Goal: Task Accomplishment & Management: Complete application form

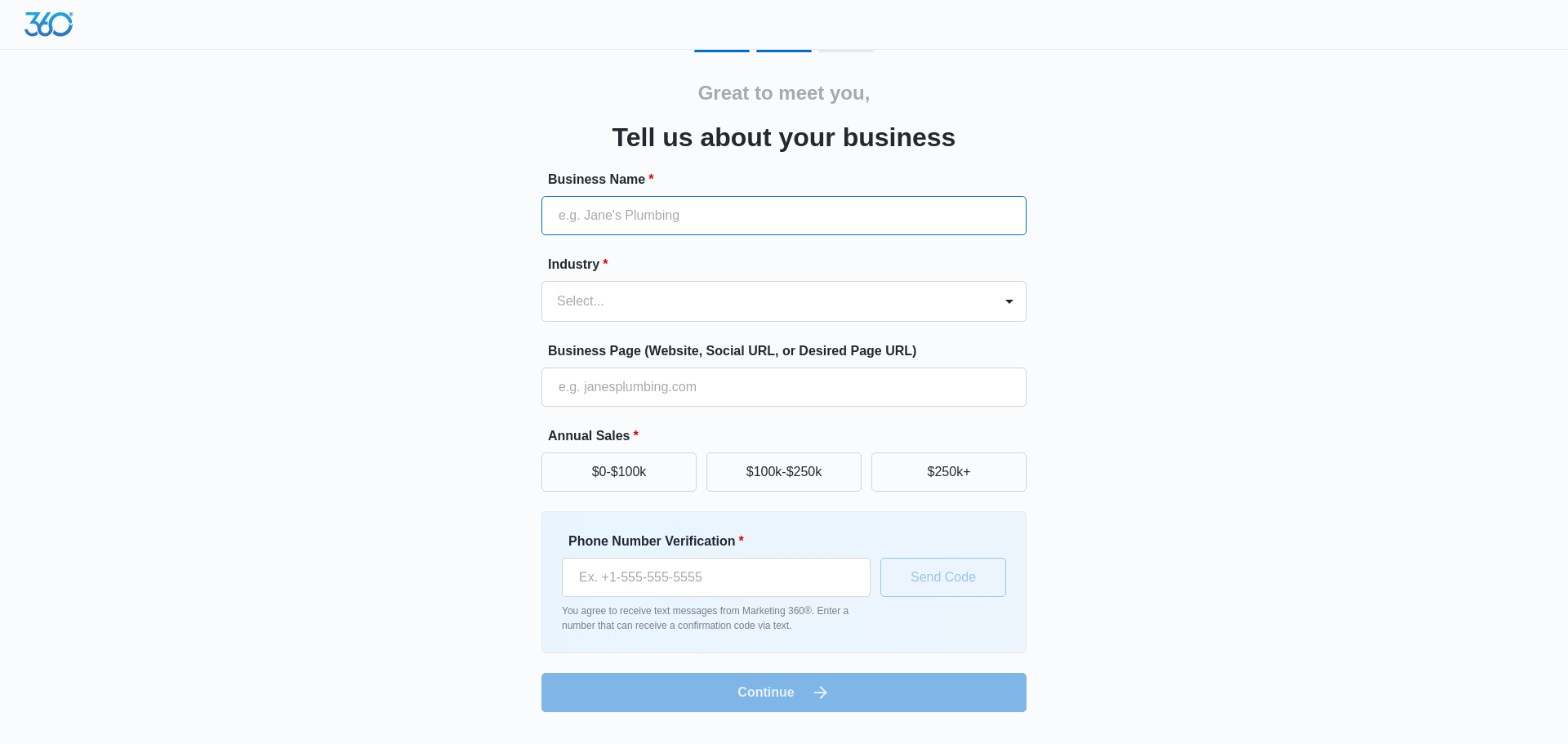
click at [624, 207] on input "Business Name *" at bounding box center [784, 215] width 485 height 39
type input "Odyssey Real Estate Services"
type input "[PHONE_NUMBER]"
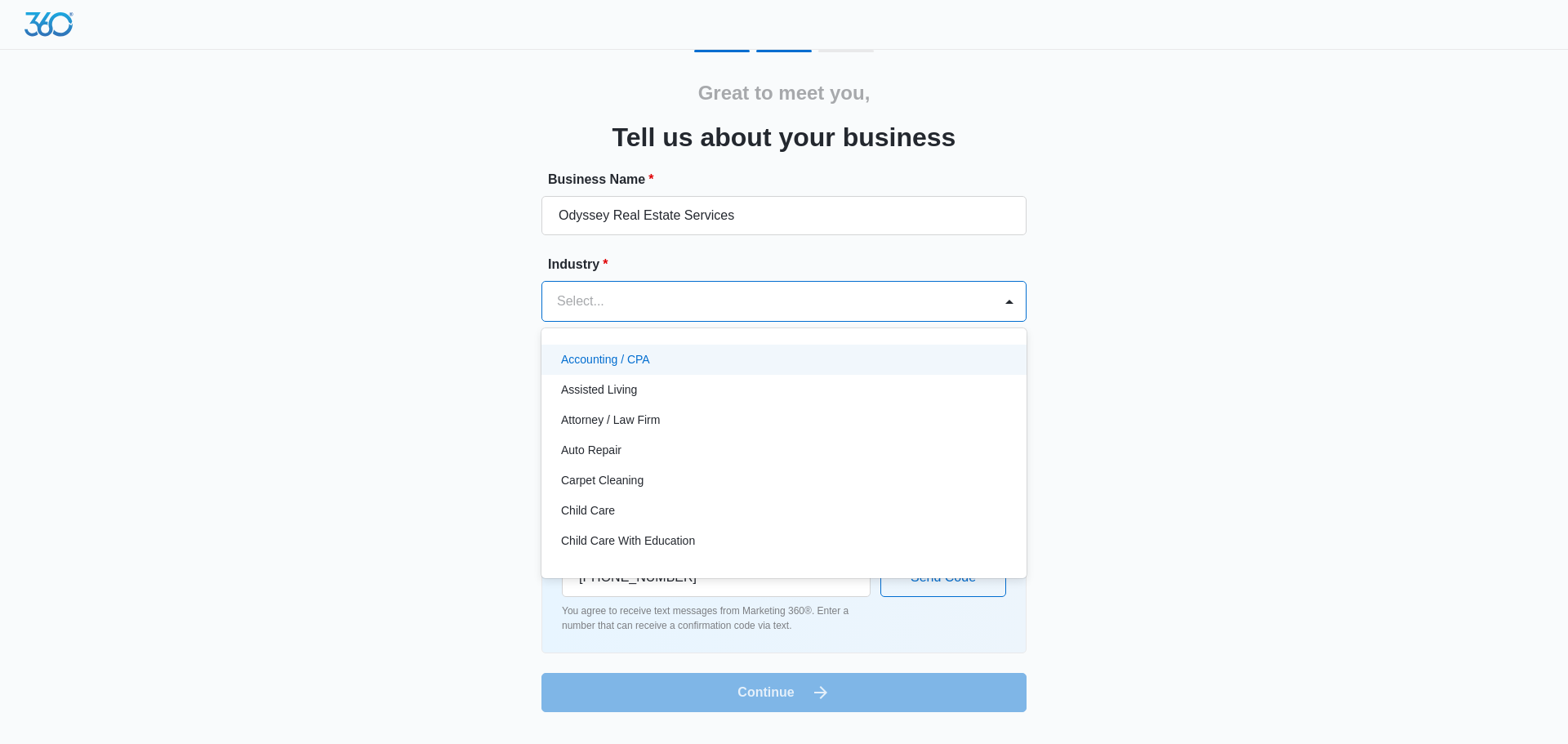
click at [594, 308] on div at bounding box center [764, 301] width 415 height 23
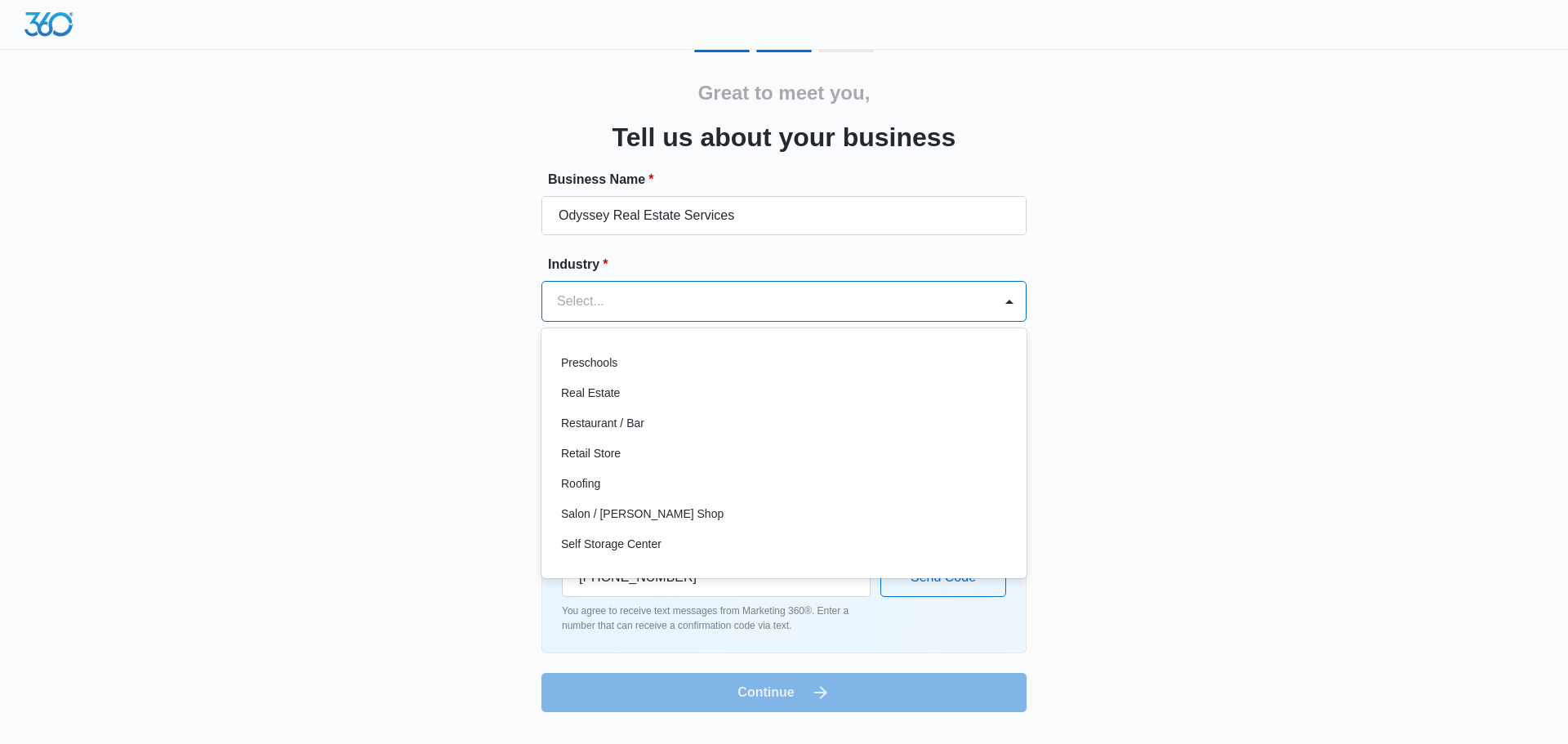
scroll to position [1144, 0]
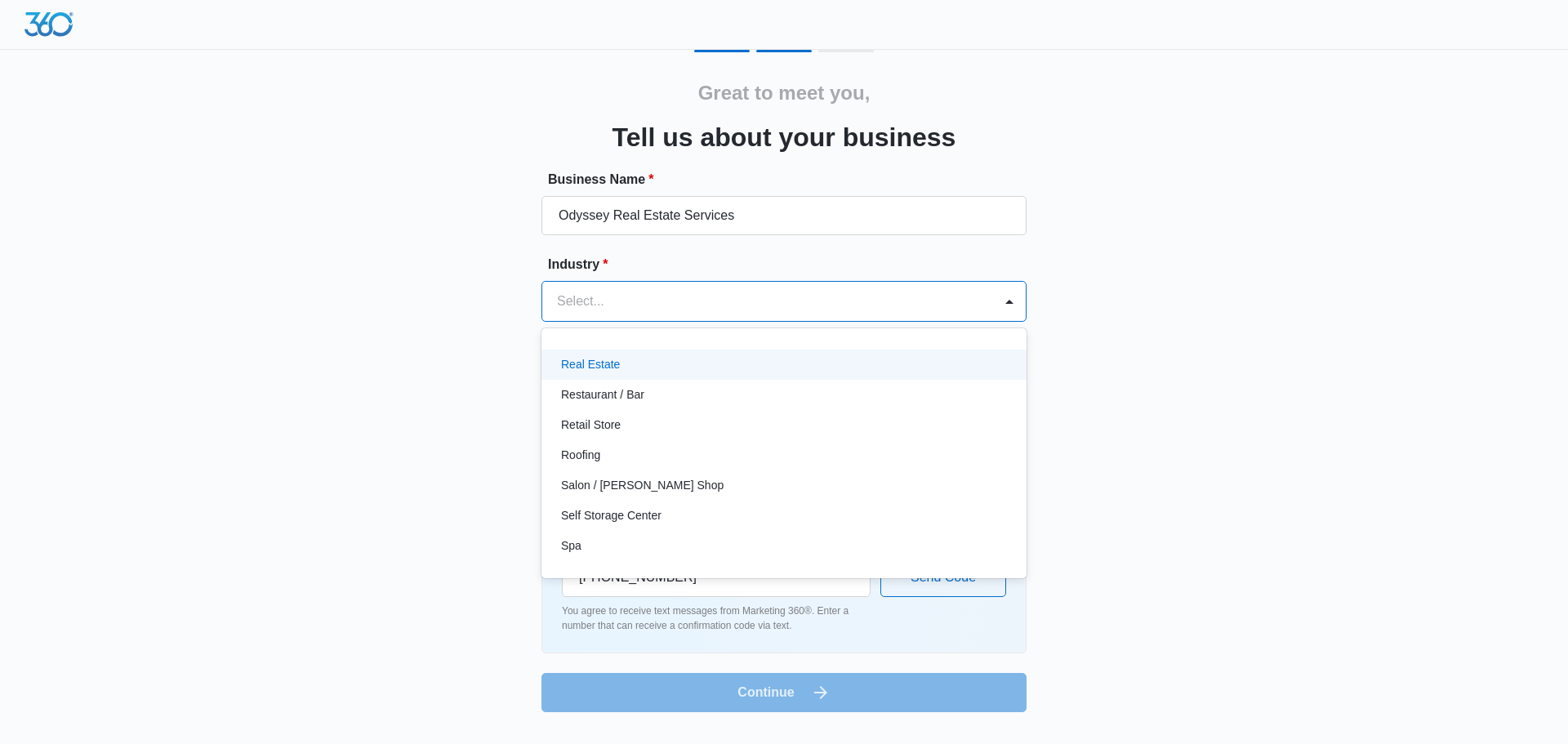
click at [592, 361] on p "Real Estate" at bounding box center [590, 364] width 59 height 17
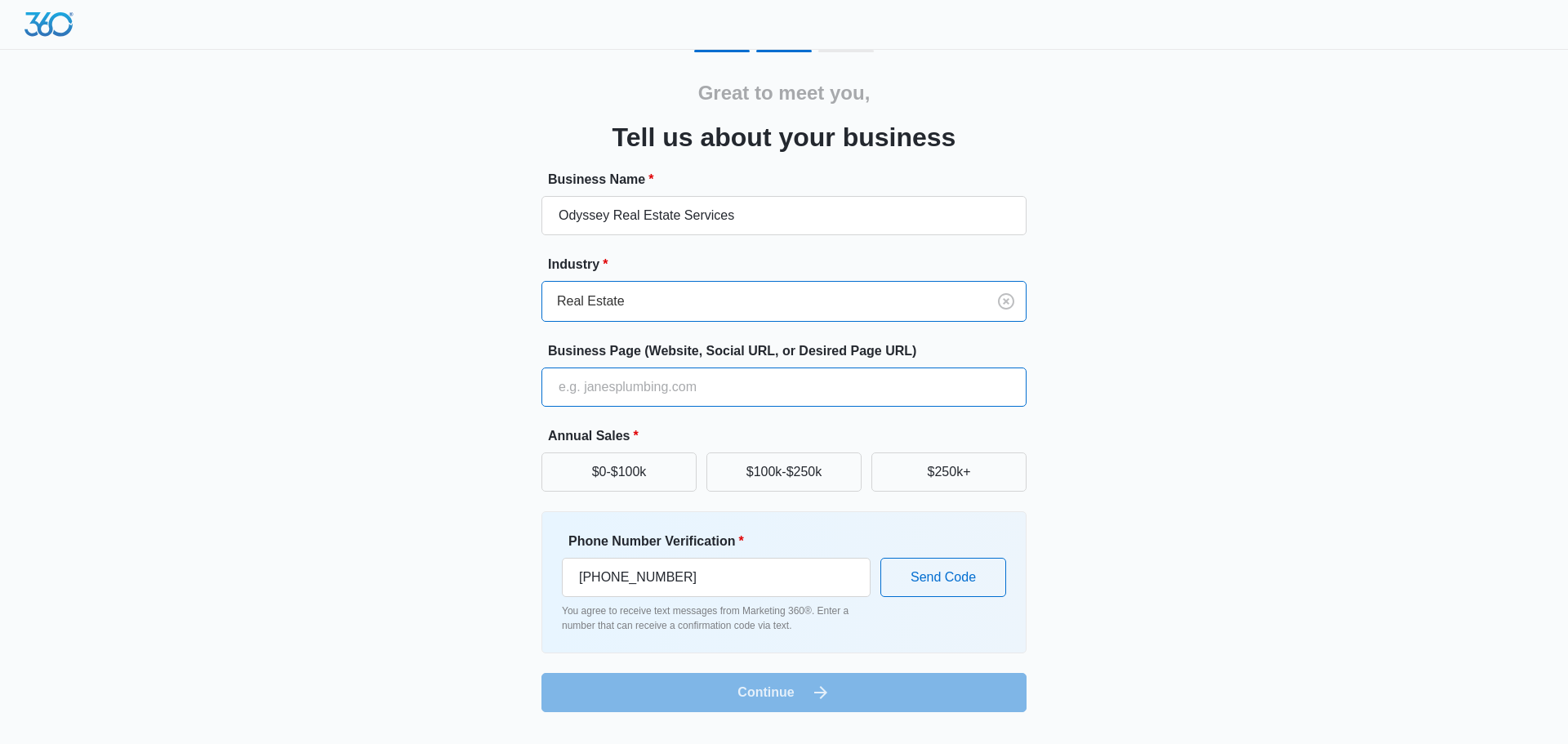
click at [596, 395] on input "Business Page (Website, Social URL, or Desired Page URL)" at bounding box center [784, 387] width 485 height 39
type input "www.odysseyflorida.com"
click at [768, 477] on button "$100k-$250k" at bounding box center [784, 472] width 155 height 39
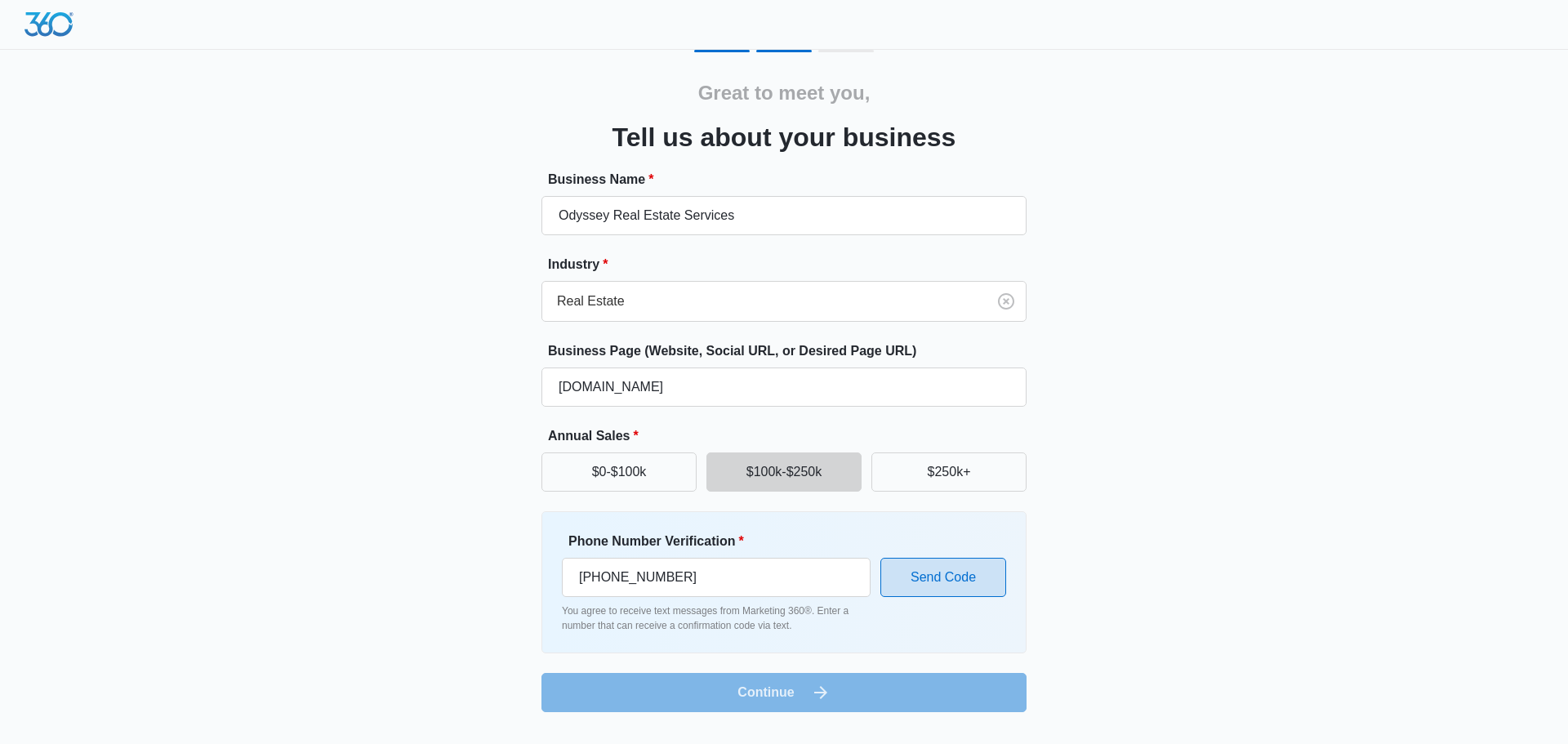
click at [944, 578] on button "Send Code" at bounding box center [943, 577] width 126 height 39
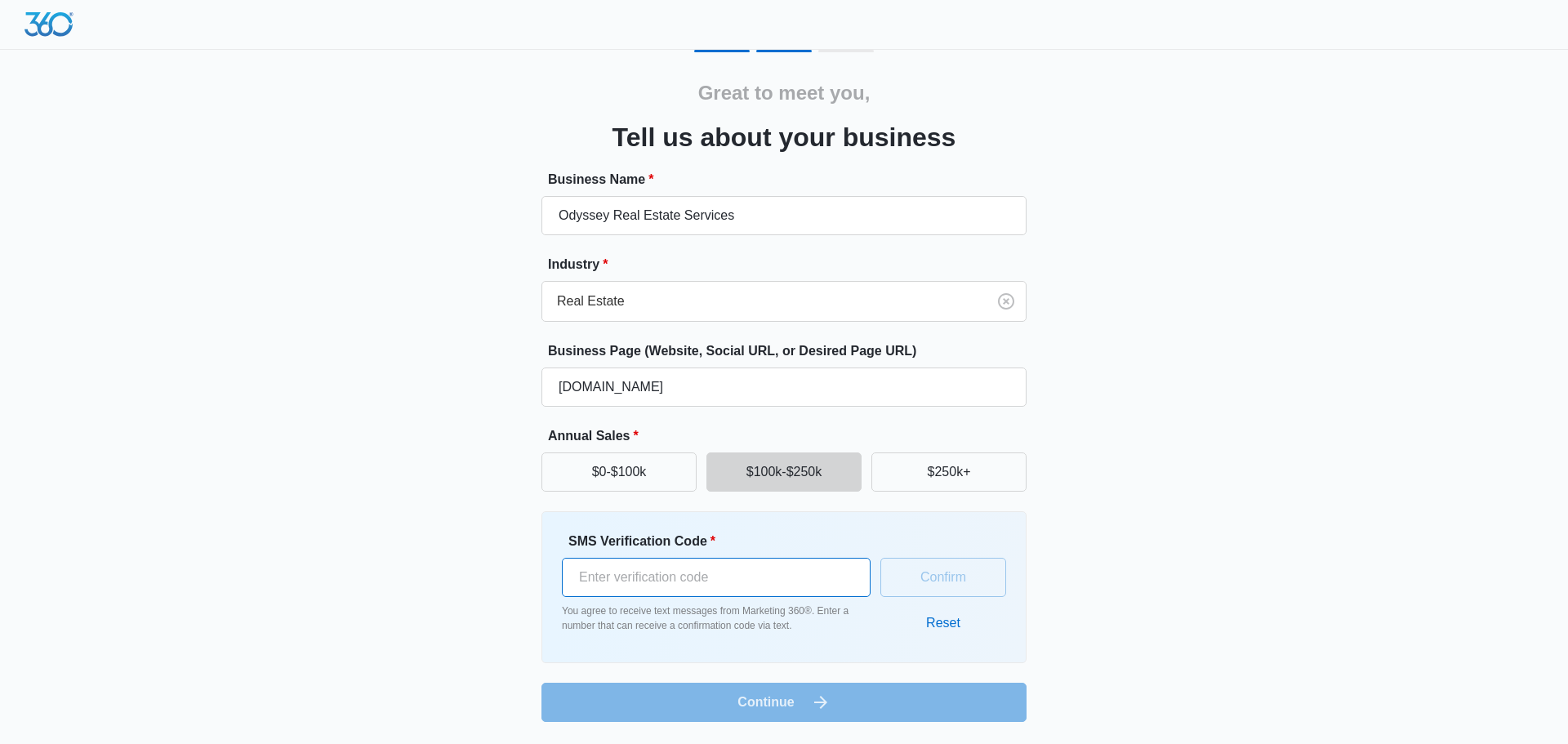
click at [826, 575] on input "SMS Verification Code *" at bounding box center [717, 577] width 309 height 39
type input "281714"
click at [935, 572] on button "Confirm" at bounding box center [943, 577] width 126 height 39
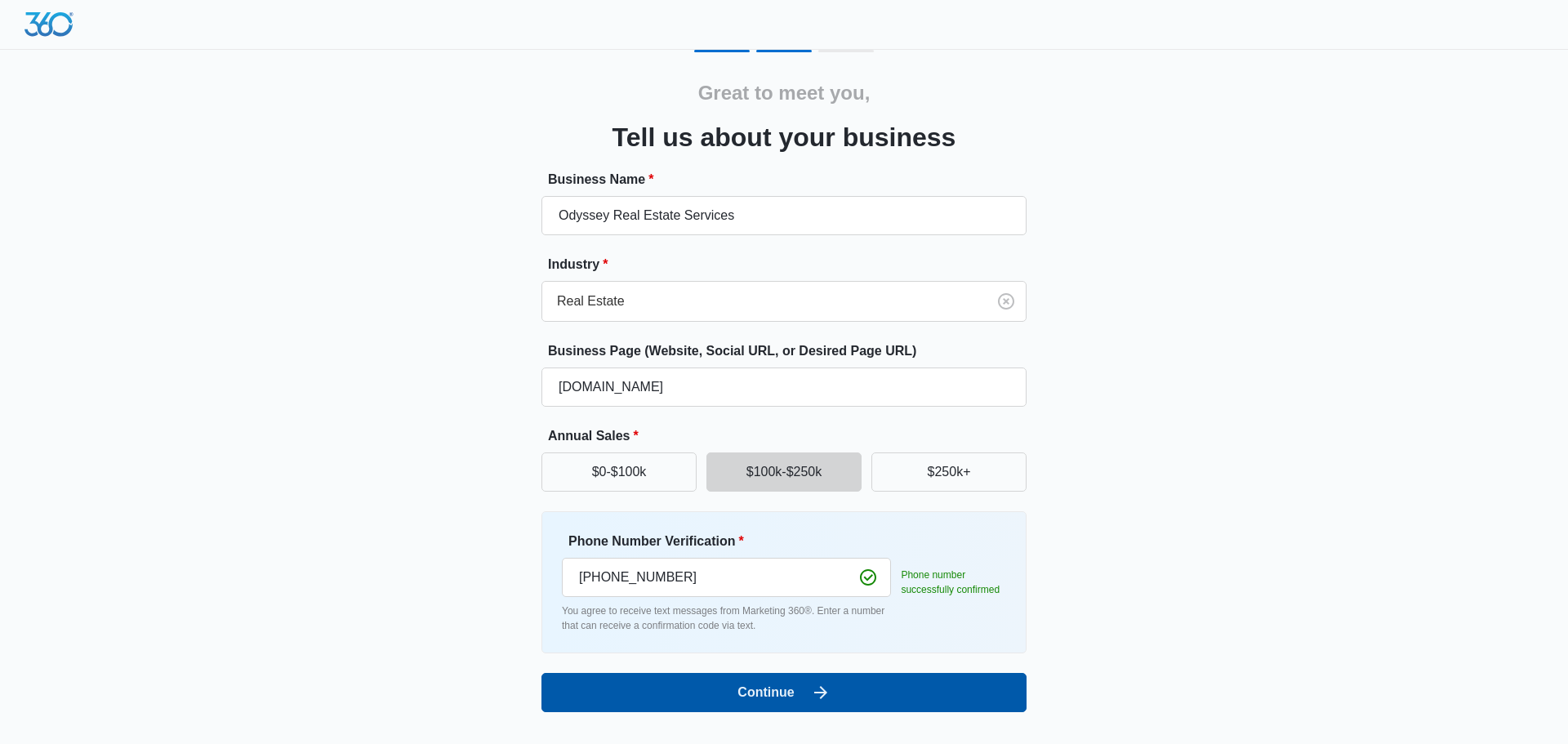
click at [799, 701] on button "Continue" at bounding box center [784, 692] width 485 height 39
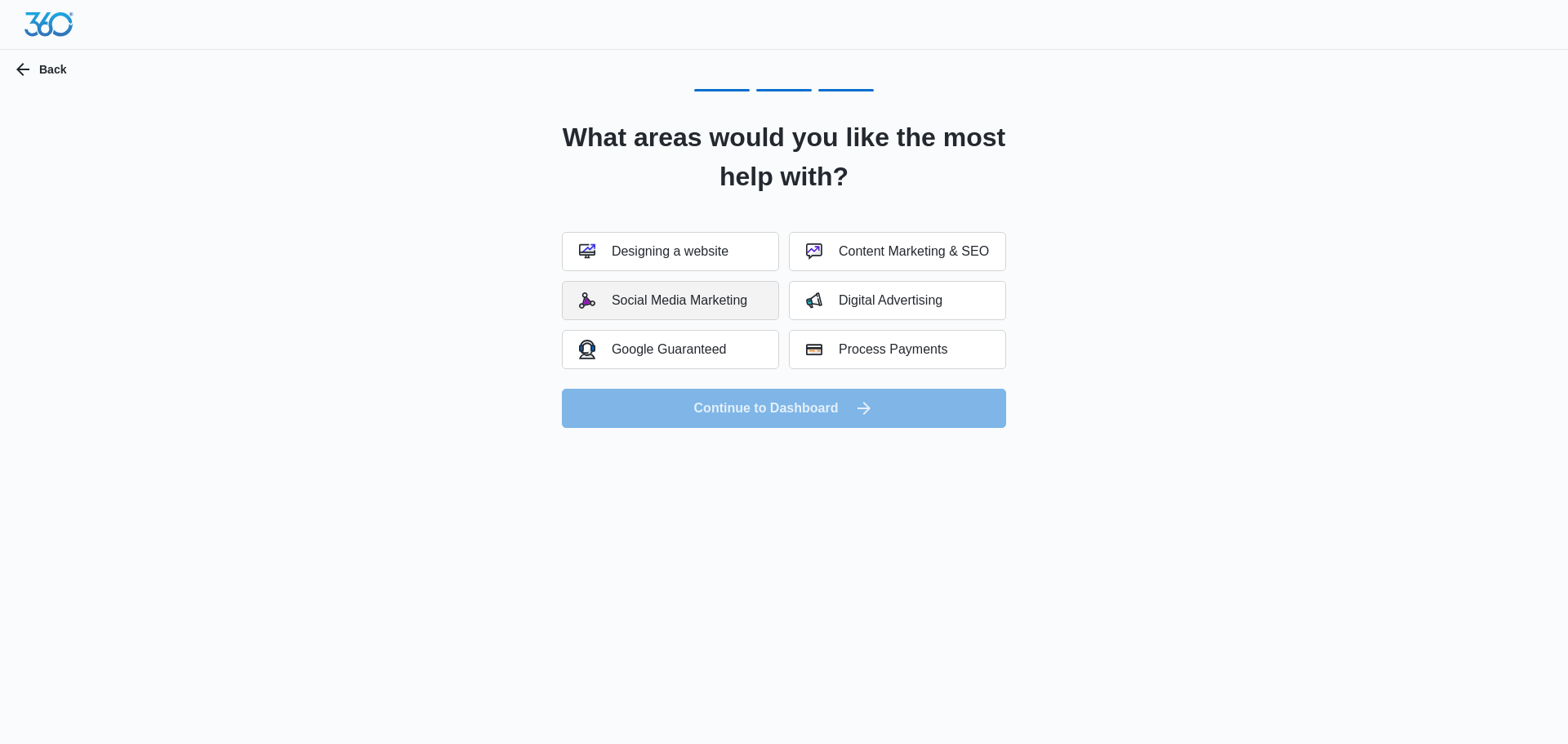
click at [715, 293] on div "Social Media Marketing" at bounding box center [663, 301] width 168 height 16
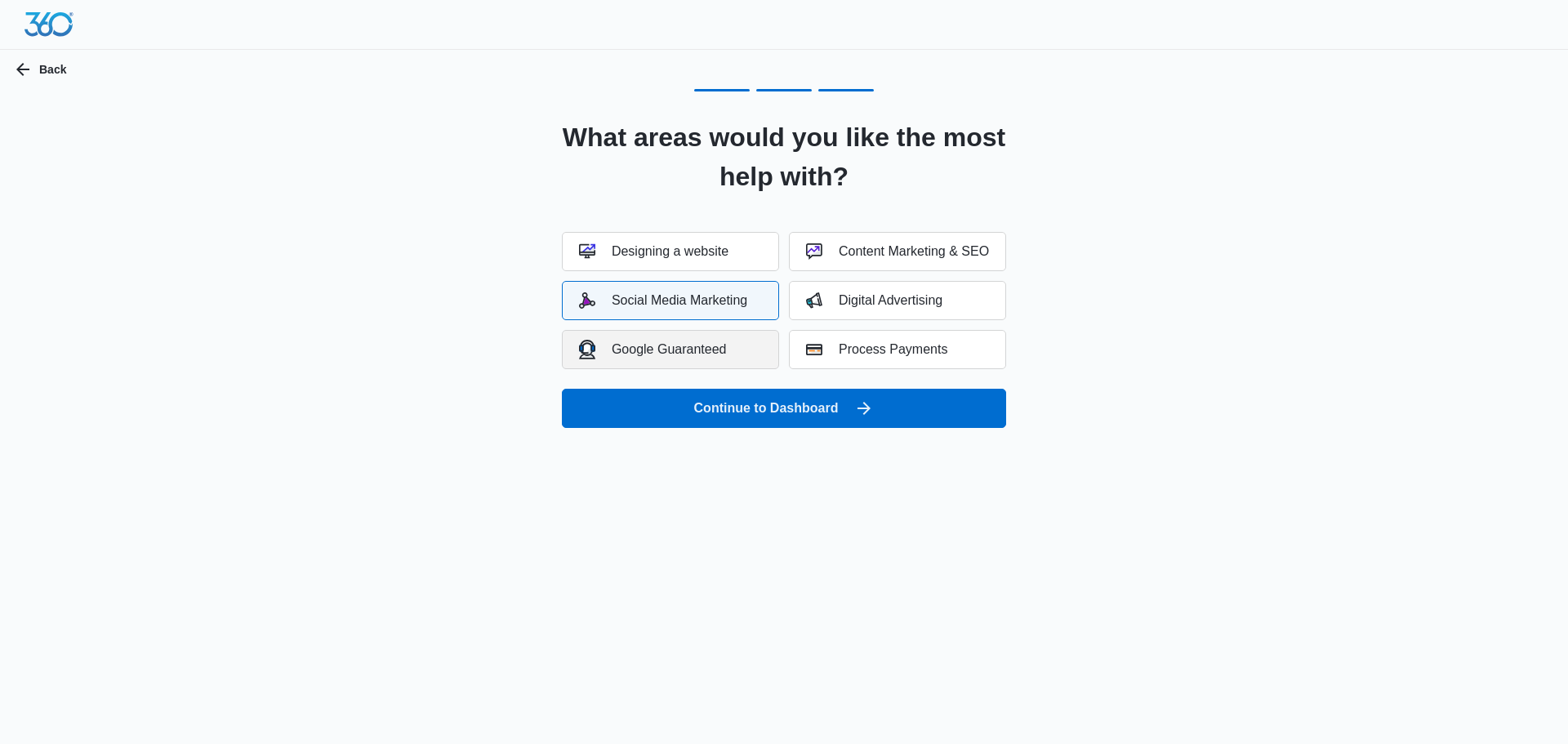
click at [735, 346] on button "Google Guaranteed" at bounding box center [671, 349] width 217 height 39
click at [929, 252] on div "Content Marketing & SEO" at bounding box center [897, 251] width 183 height 16
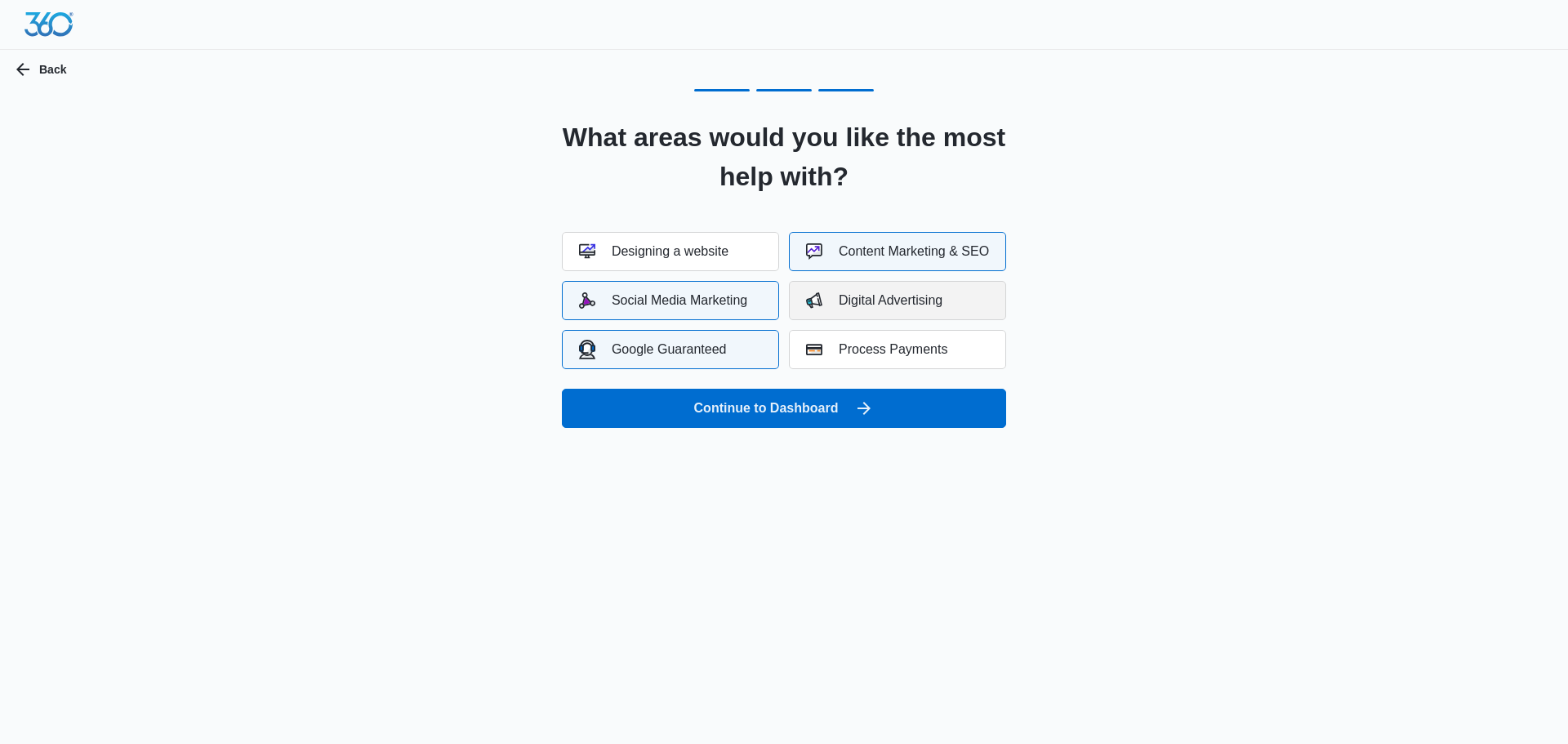
click at [923, 305] on div "Digital Advertising" at bounding box center [874, 301] width 136 height 16
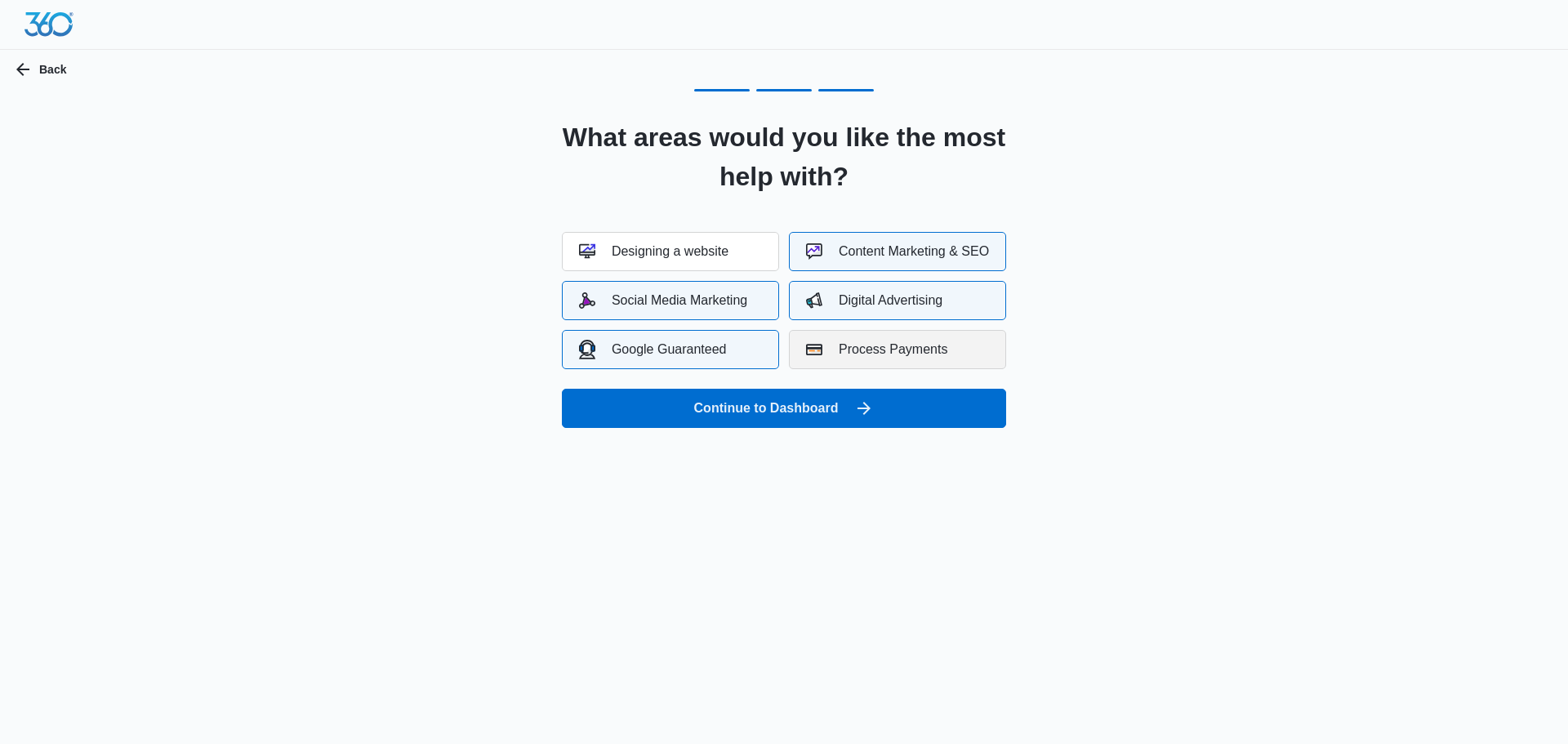
click at [921, 353] on div "Process Payments" at bounding box center [877, 350] width 141 height 16
click at [849, 341] on button "Process Payments" at bounding box center [897, 349] width 217 height 39
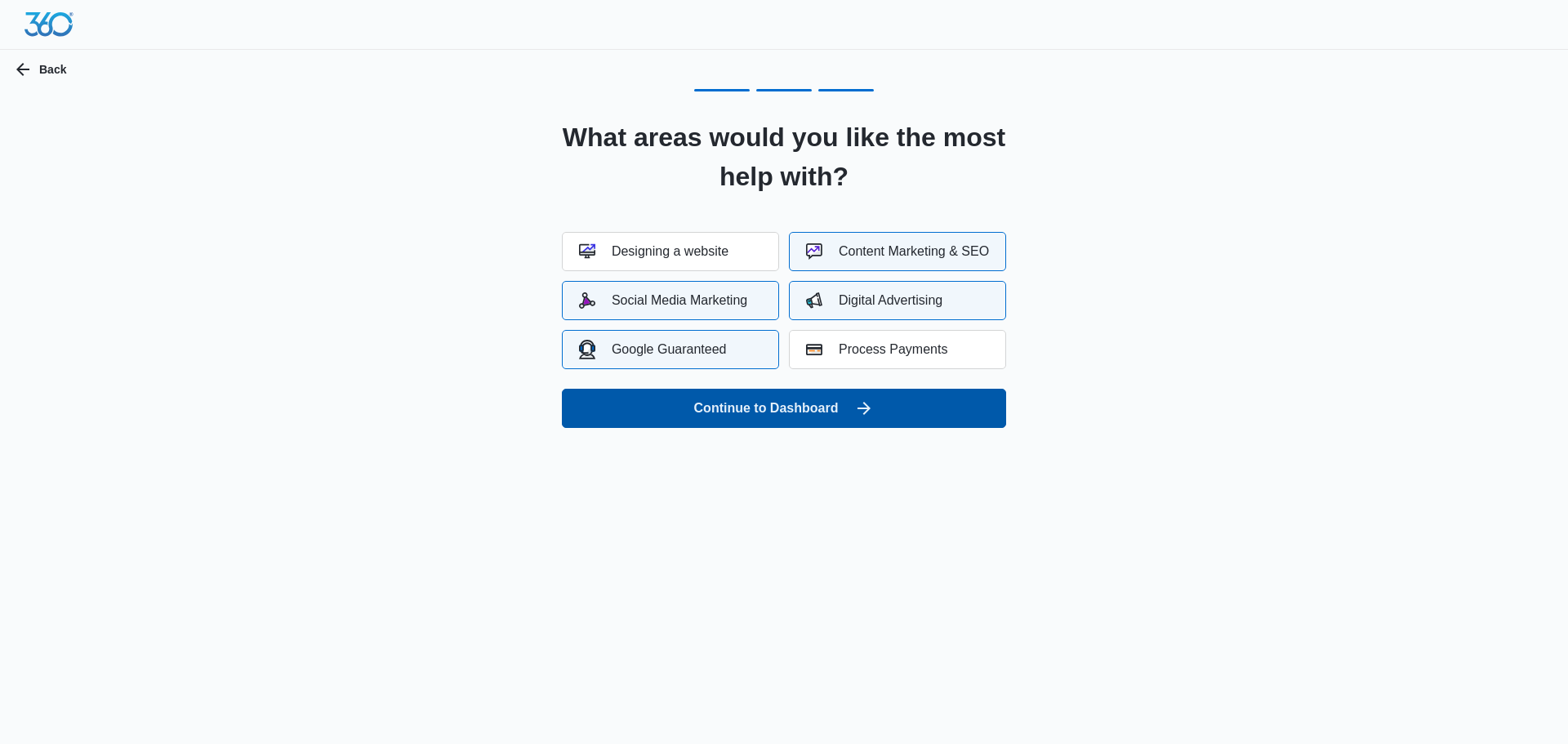
click at [784, 407] on button "Continue to Dashboard" at bounding box center [784, 408] width 445 height 39
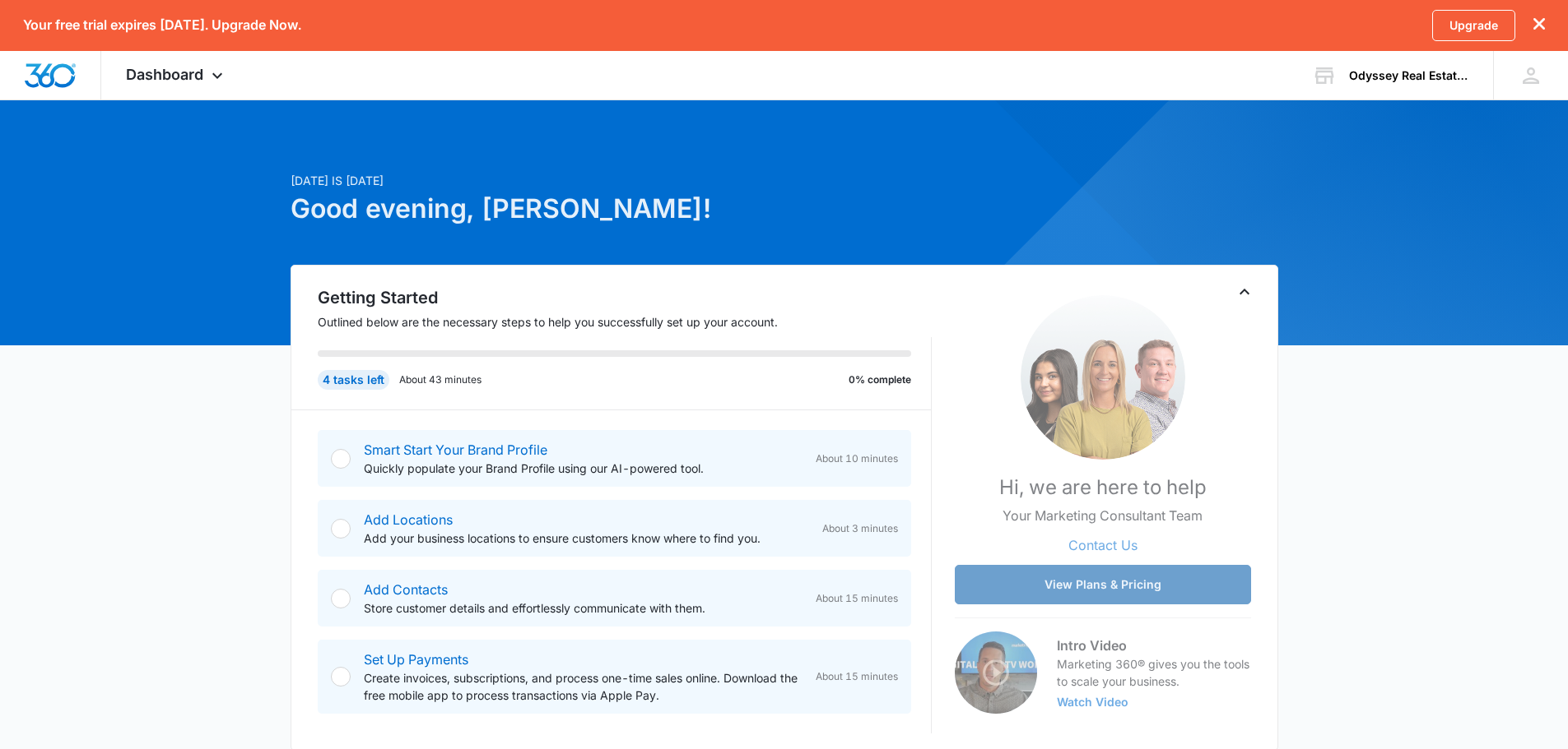
click at [1090, 578] on button "View Plans & Pricing" at bounding box center [1102, 584] width 296 height 39
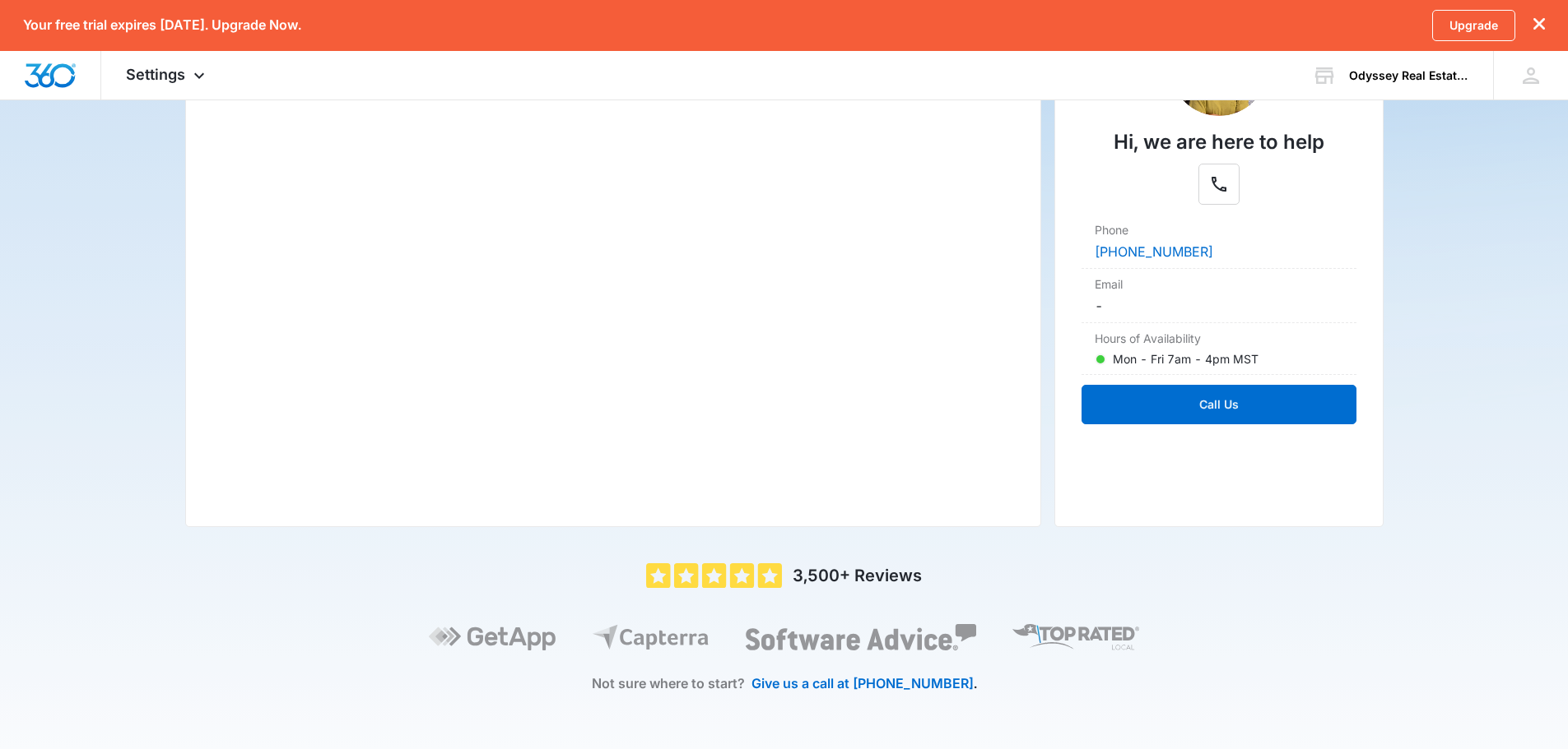
scroll to position [282, 0]
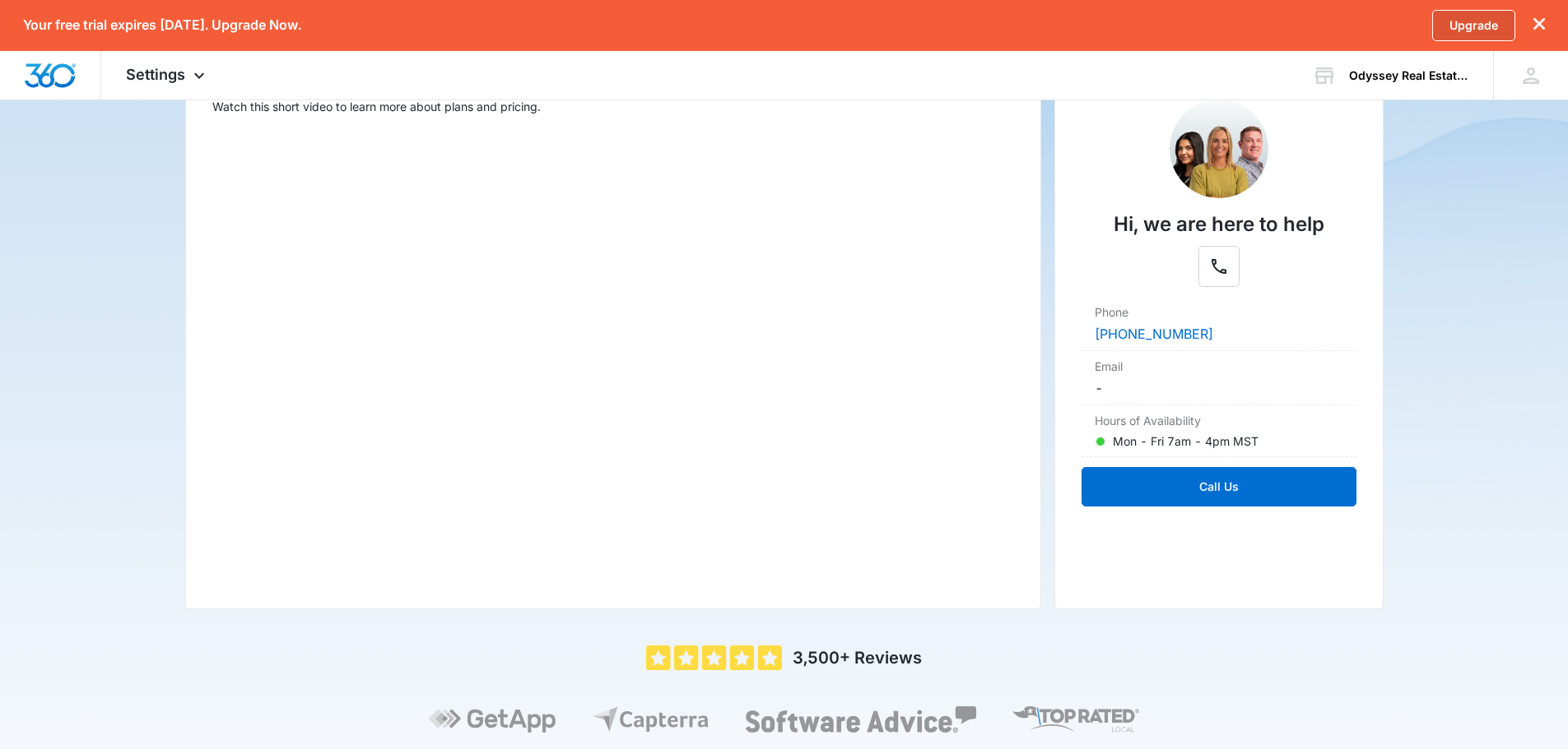
click at [1470, 25] on link "Upgrade" at bounding box center [1473, 25] width 83 height 31
click at [1120, 389] on dd "-" at bounding box center [1218, 389] width 249 height 20
click at [1488, 21] on link "Upgrade" at bounding box center [1473, 25] width 83 height 31
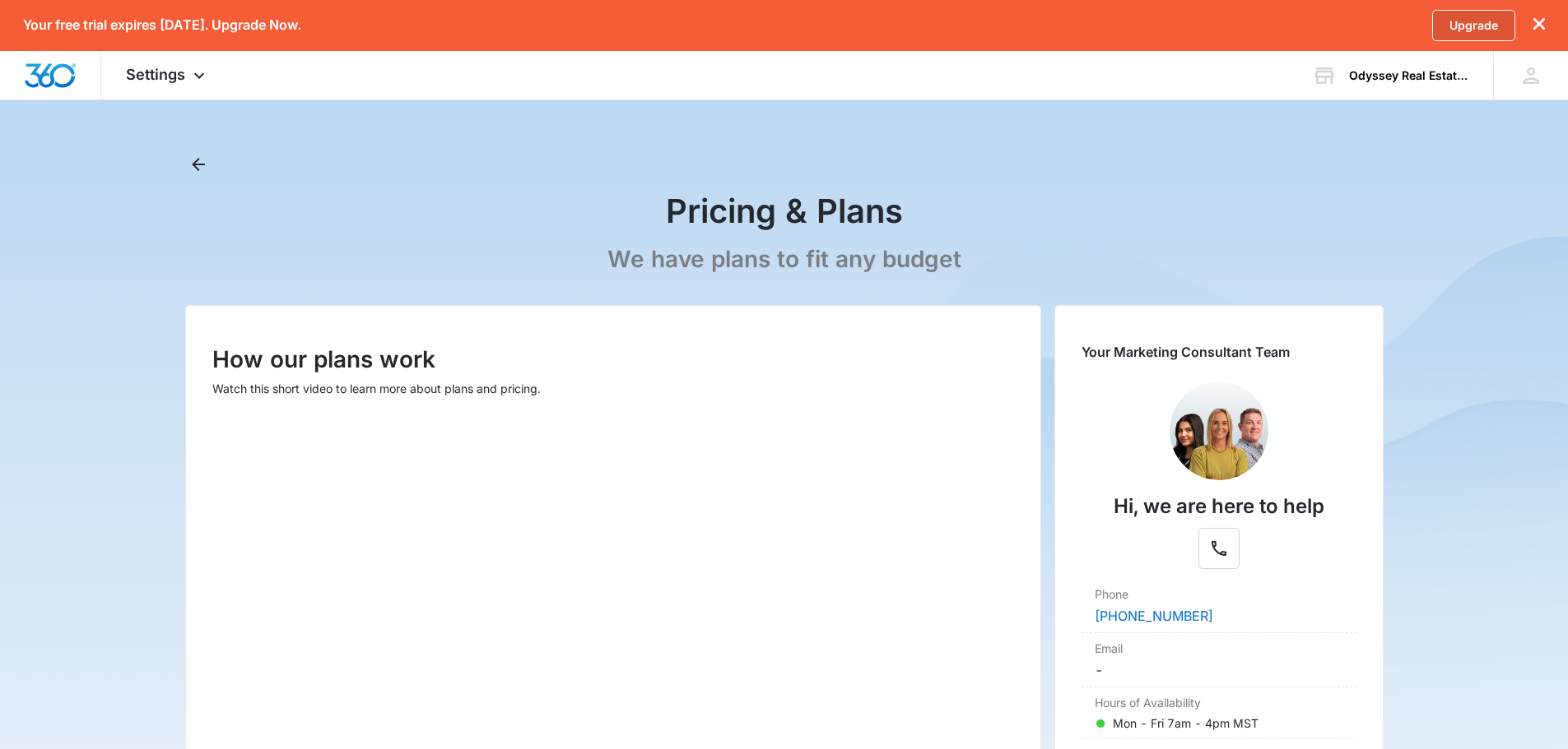
click at [1468, 21] on link "Upgrade" at bounding box center [1473, 25] width 83 height 31
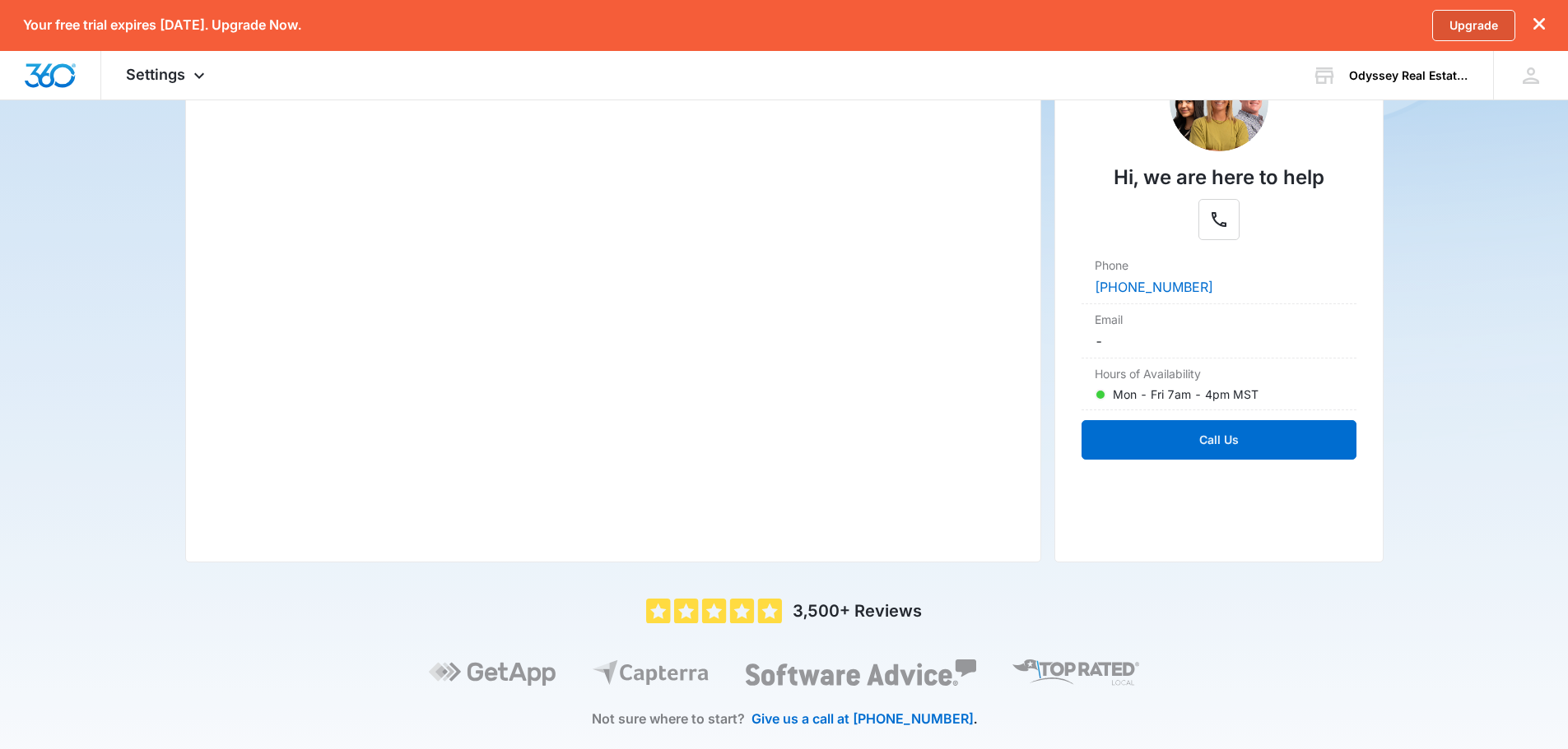
scroll to position [364, 0]
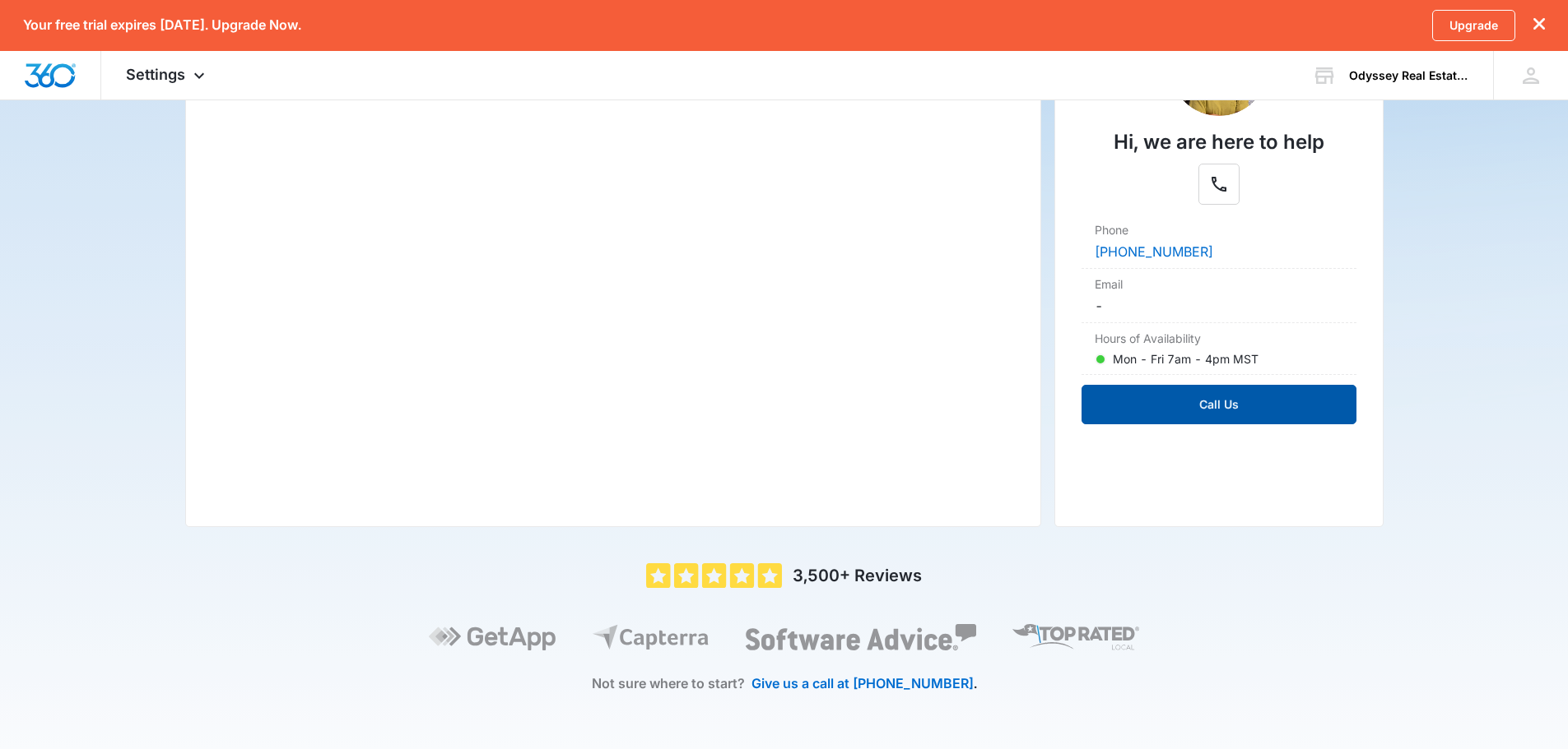
click at [1219, 406] on button "Call Us" at bounding box center [1219, 404] width 275 height 39
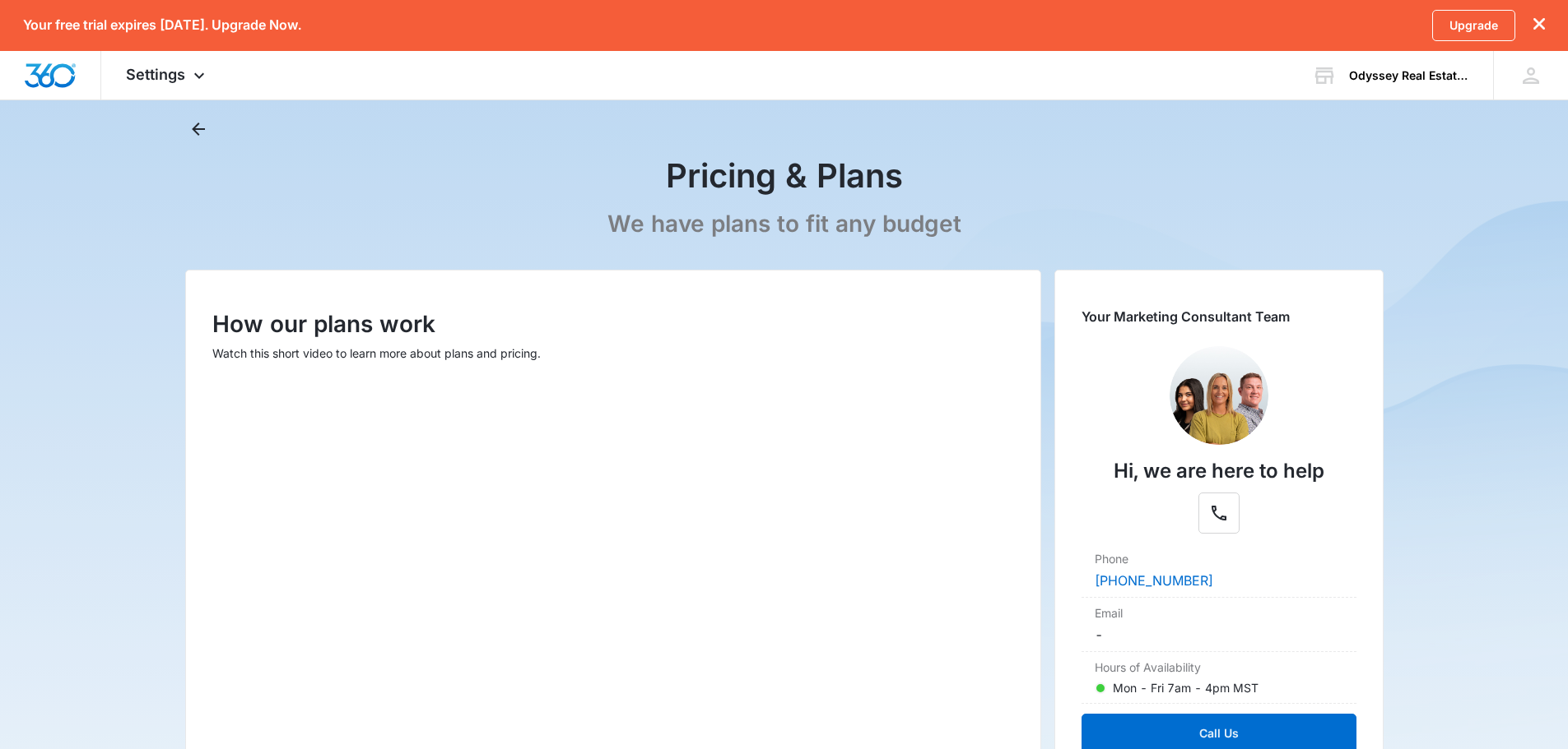
scroll to position [0, 0]
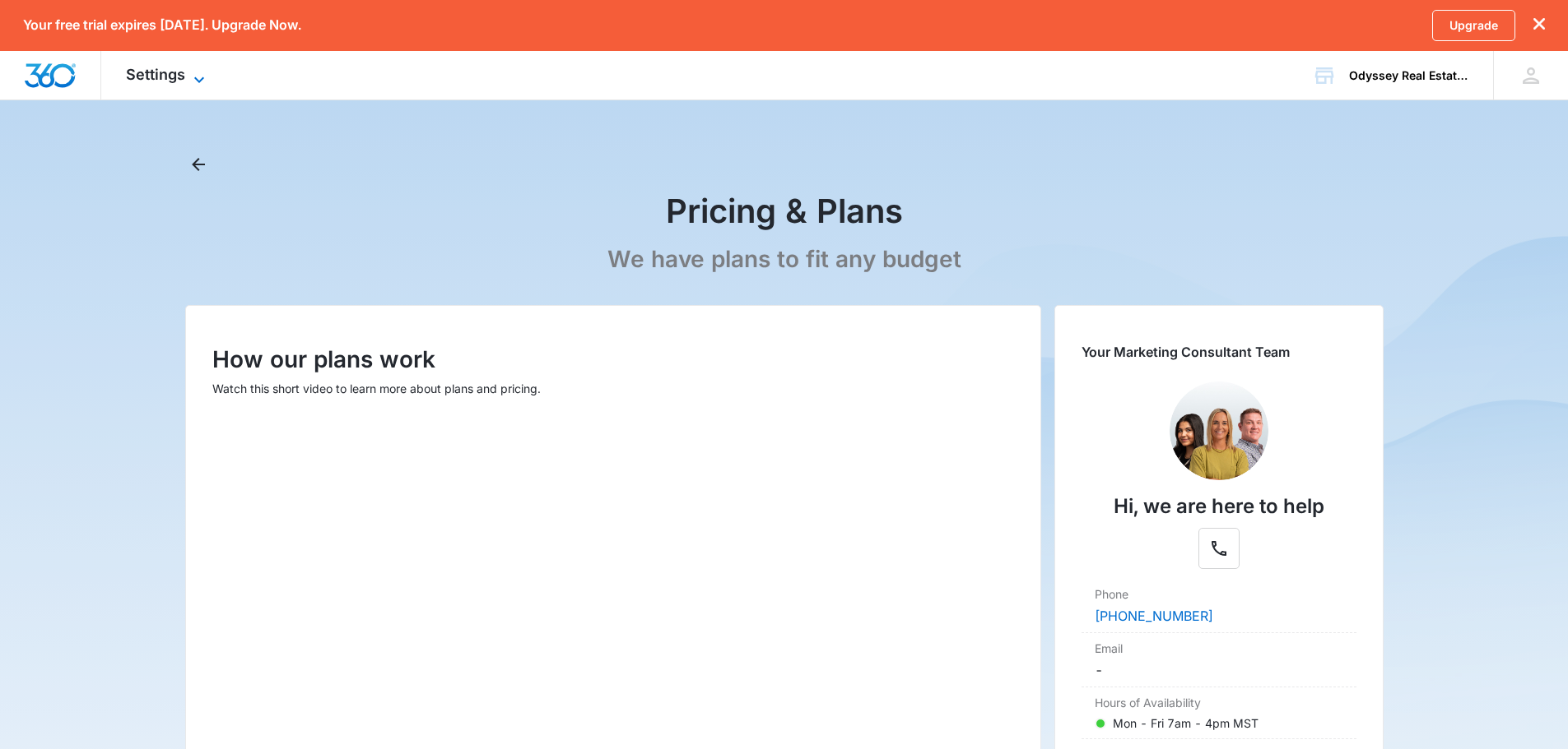
click at [133, 72] on span "Settings" at bounding box center [155, 74] width 59 height 17
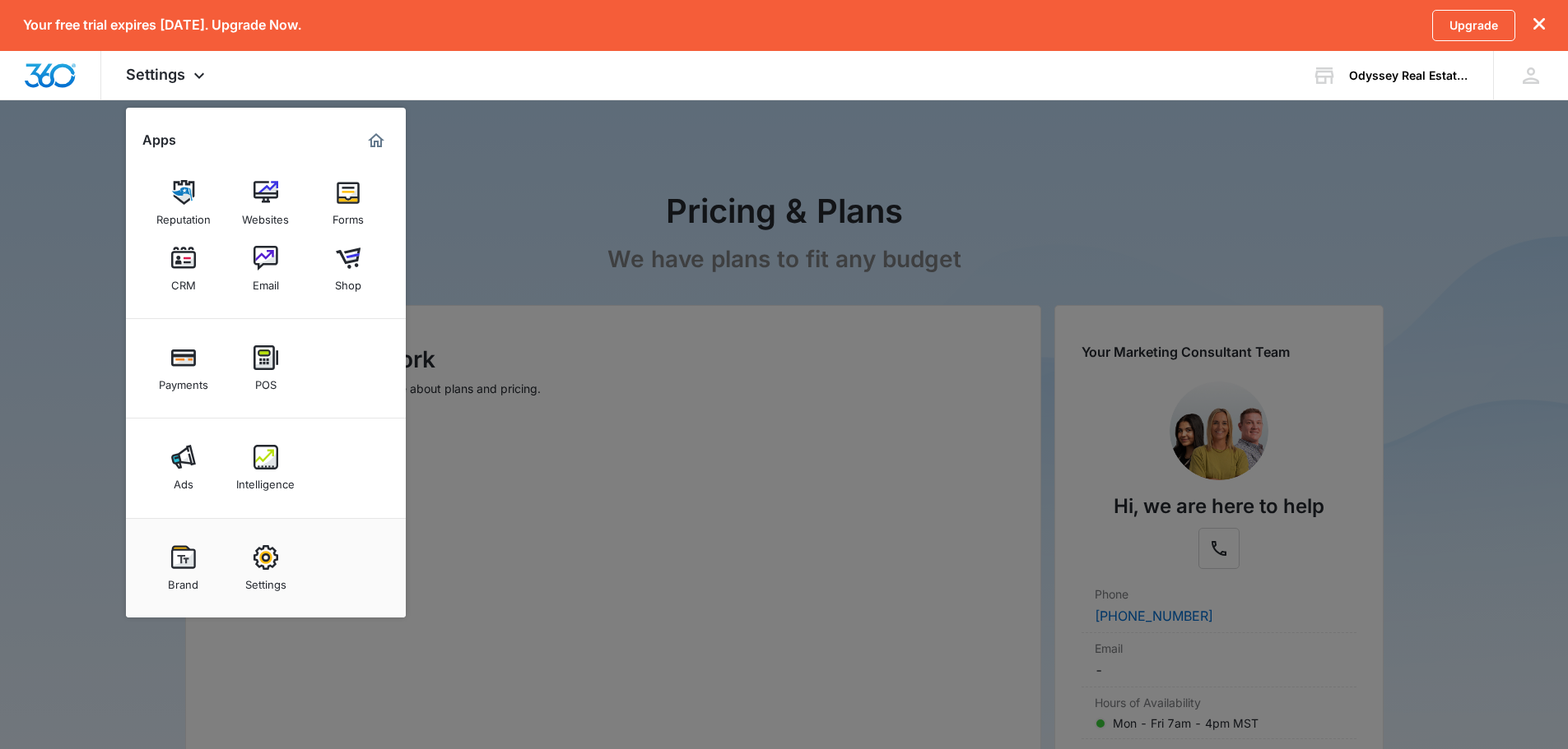
click at [649, 170] on div at bounding box center [784, 374] width 1568 height 749
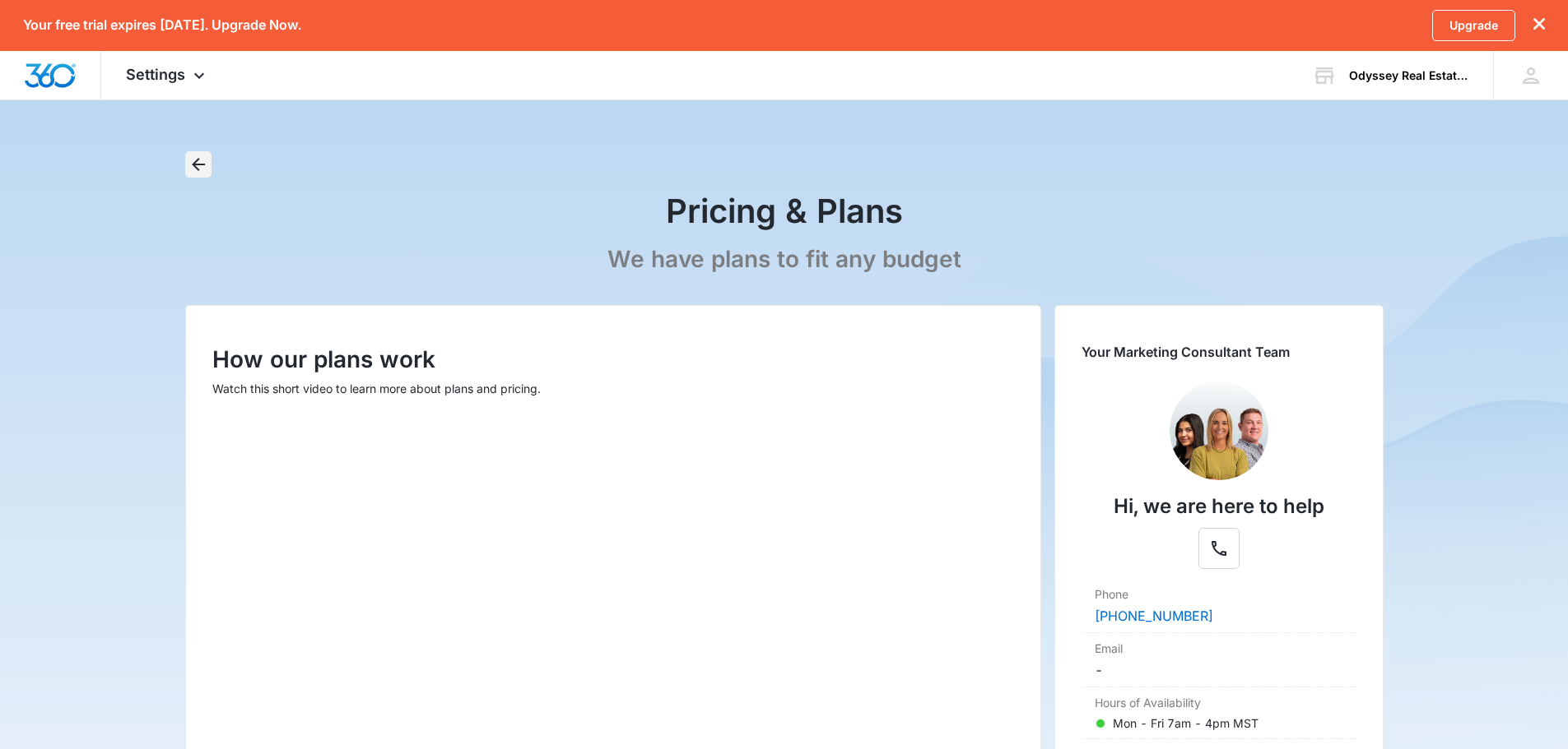
click at [192, 158] on icon "Back" at bounding box center [199, 165] width 20 height 20
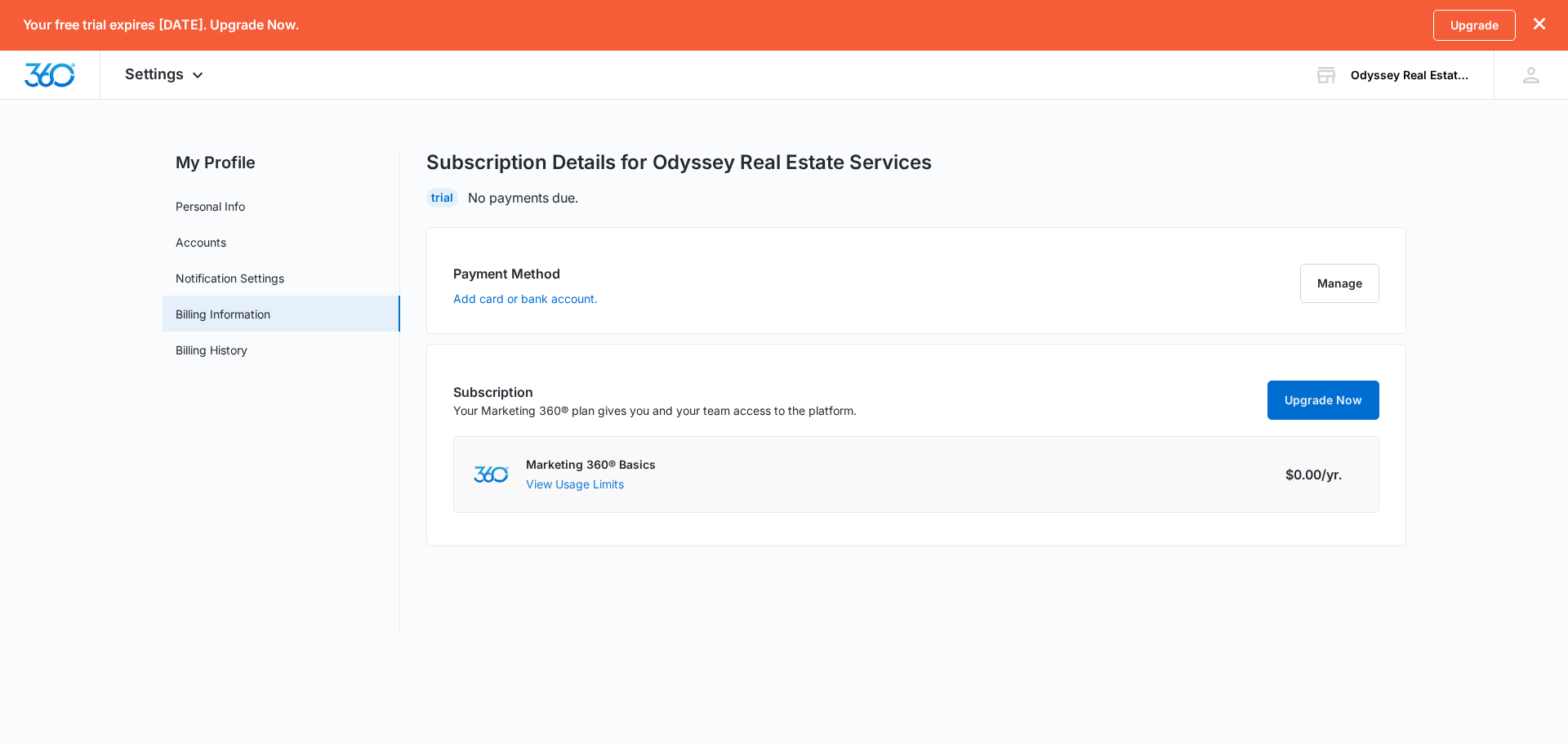
click at [581, 485] on button "View Usage Limits" at bounding box center [575, 484] width 98 height 17
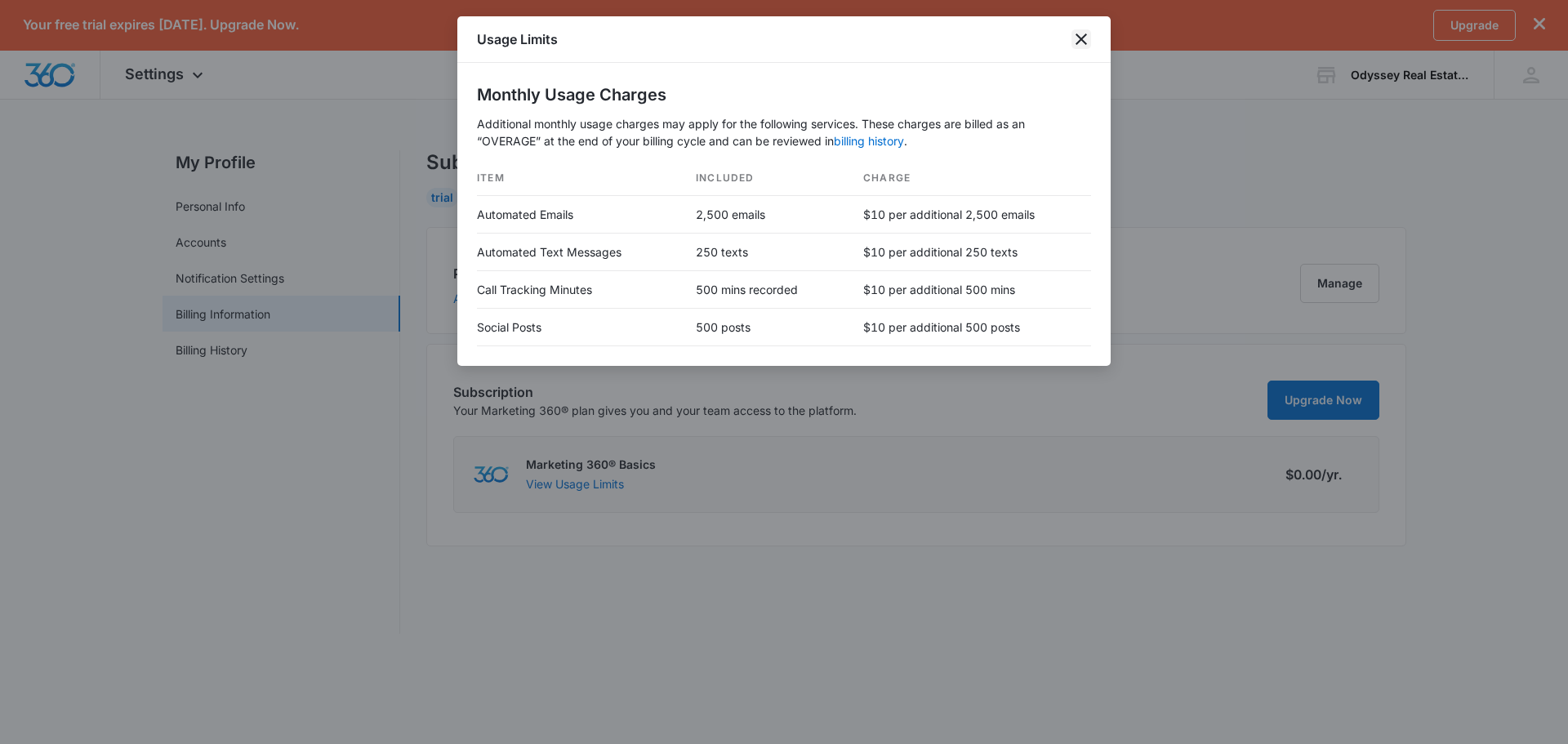
click at [1082, 42] on icon "close" at bounding box center [1082, 40] width 20 height 20
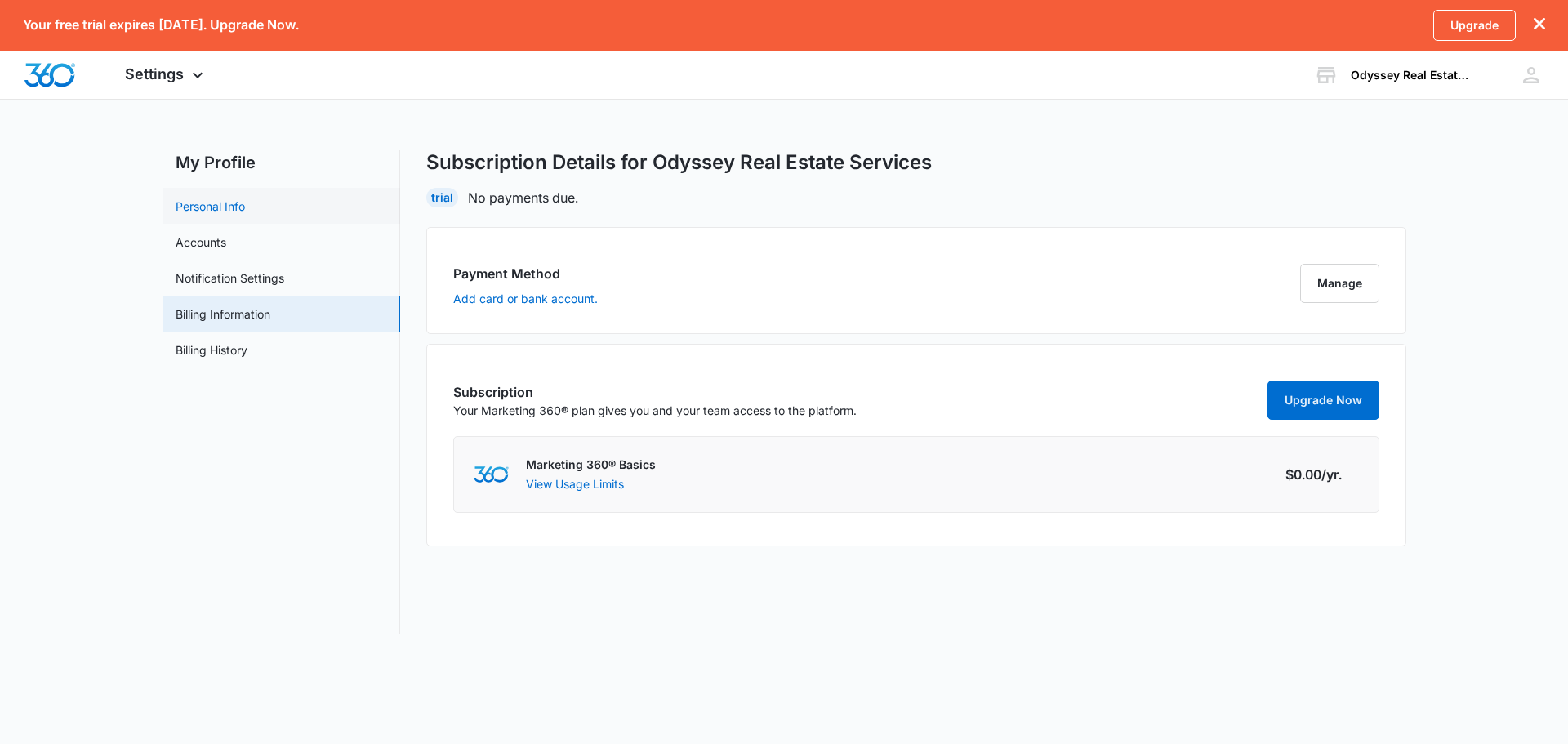
click at [211, 201] on link "Personal Info" at bounding box center [210, 206] width 70 height 17
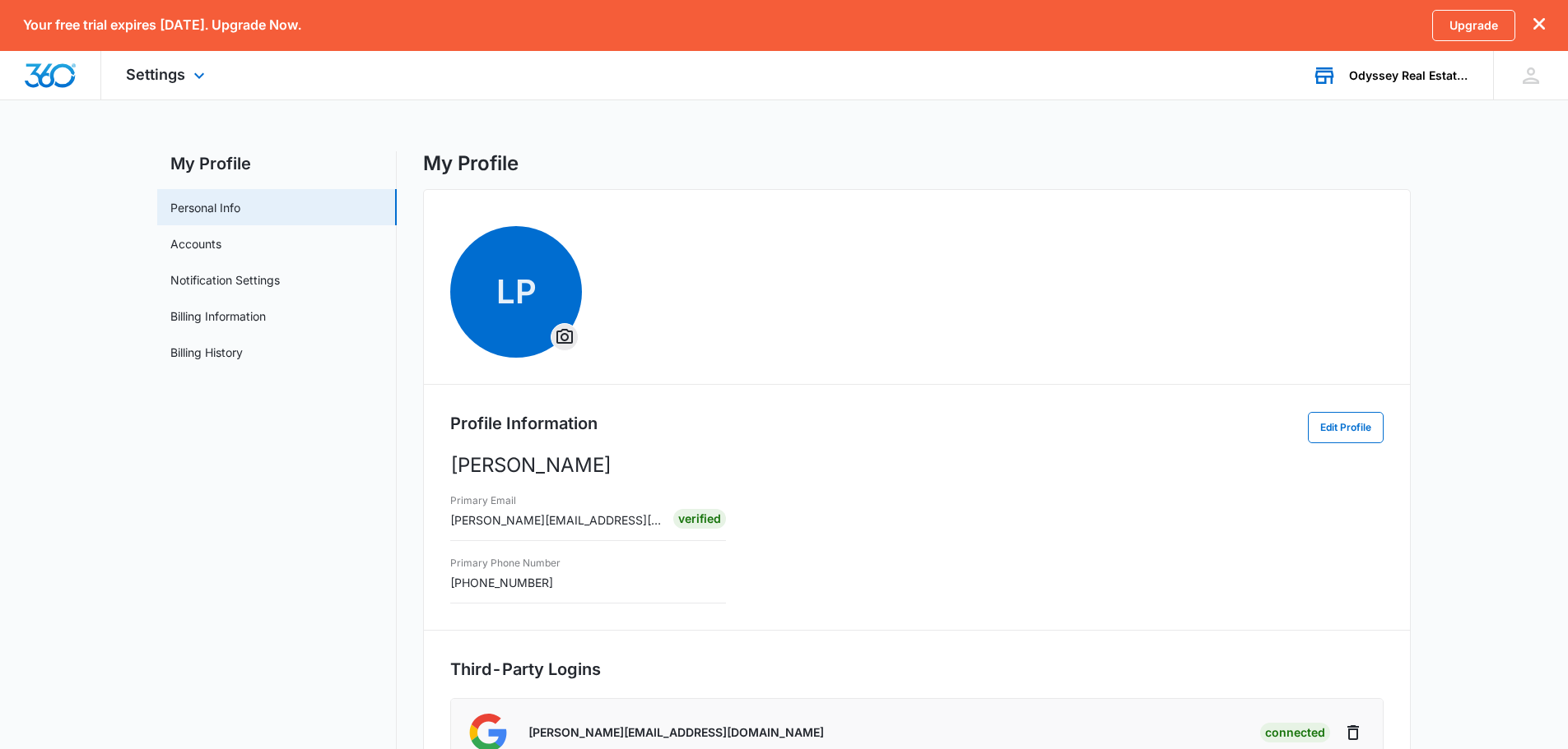
click at [1387, 75] on div "Odyssey Real Estate Services" at bounding box center [1409, 76] width 120 height 13
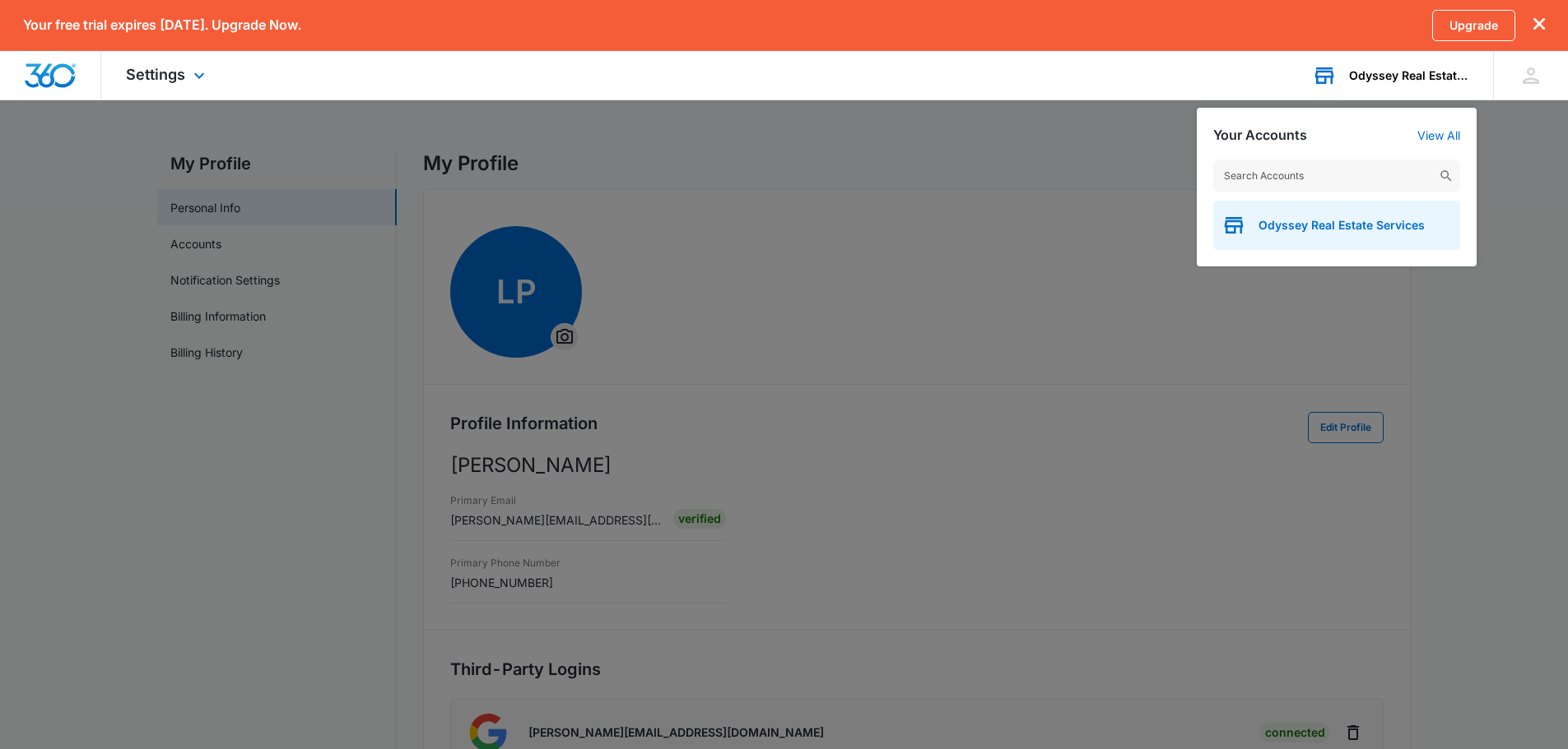
click at [1381, 228] on span "Odyssey Real Estate Services" at bounding box center [1341, 225] width 167 height 13
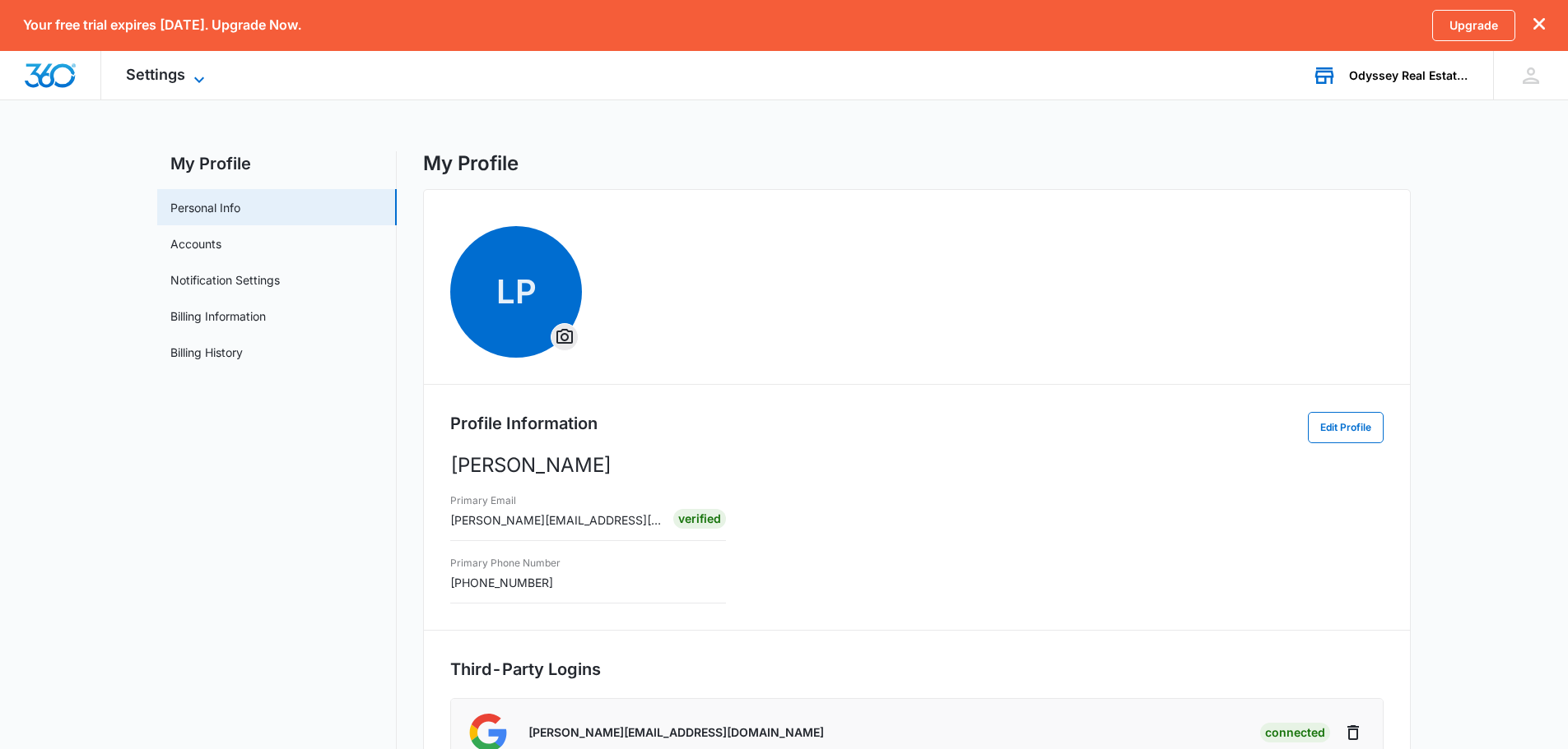
click at [155, 73] on span "Settings" at bounding box center [155, 74] width 59 height 17
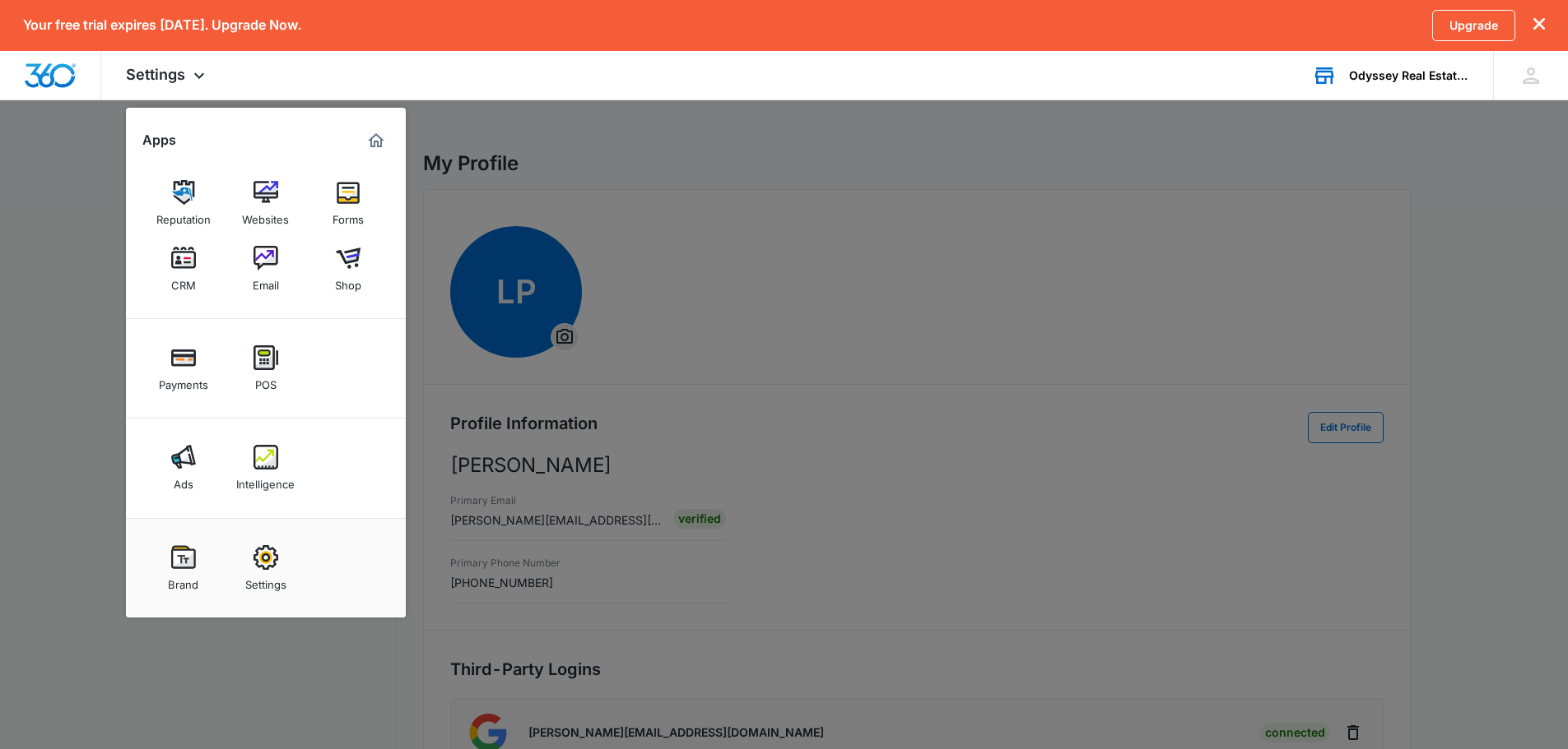
click at [716, 139] on div at bounding box center [784, 374] width 1568 height 749
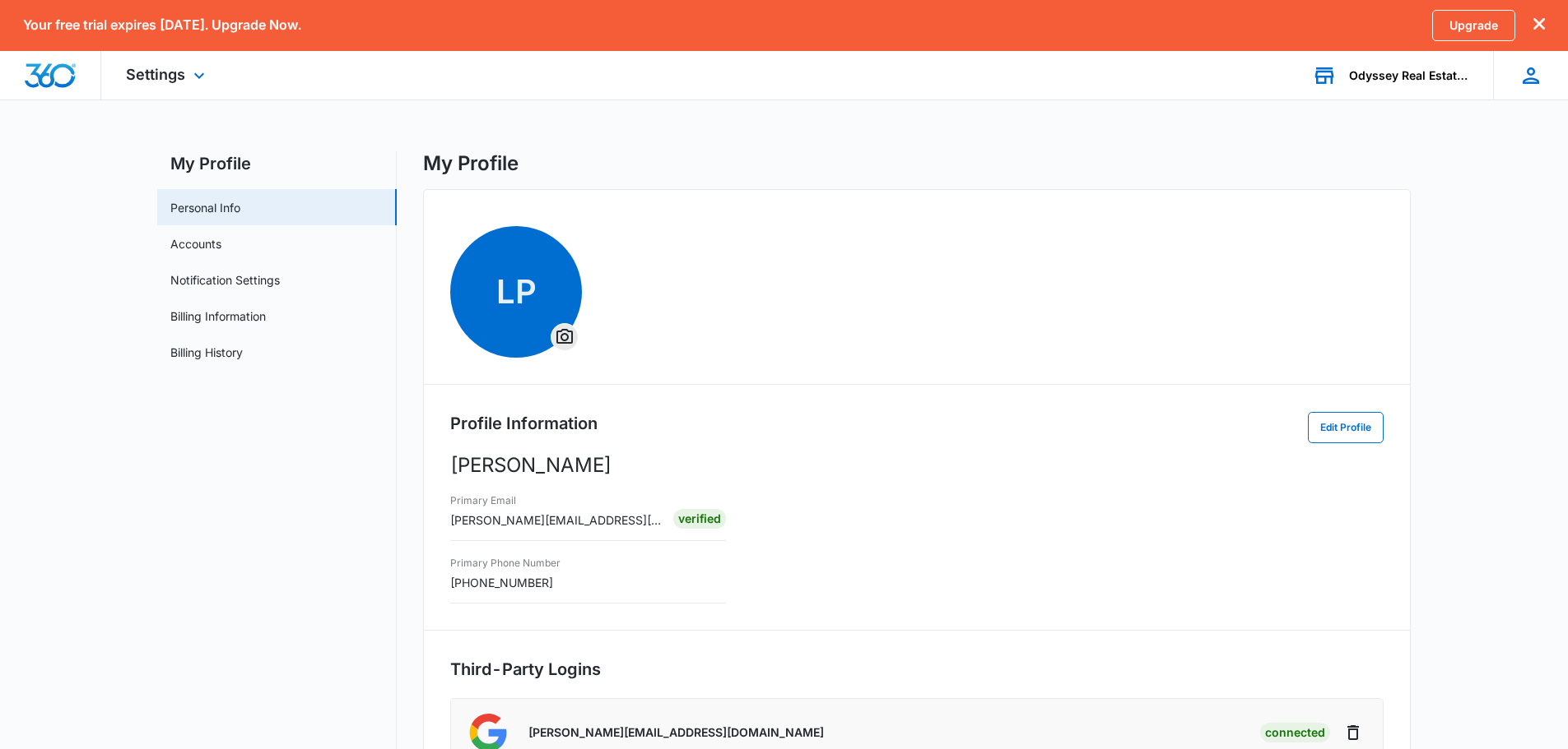
click at [1531, 76] on icon at bounding box center [1530, 76] width 25 height 25
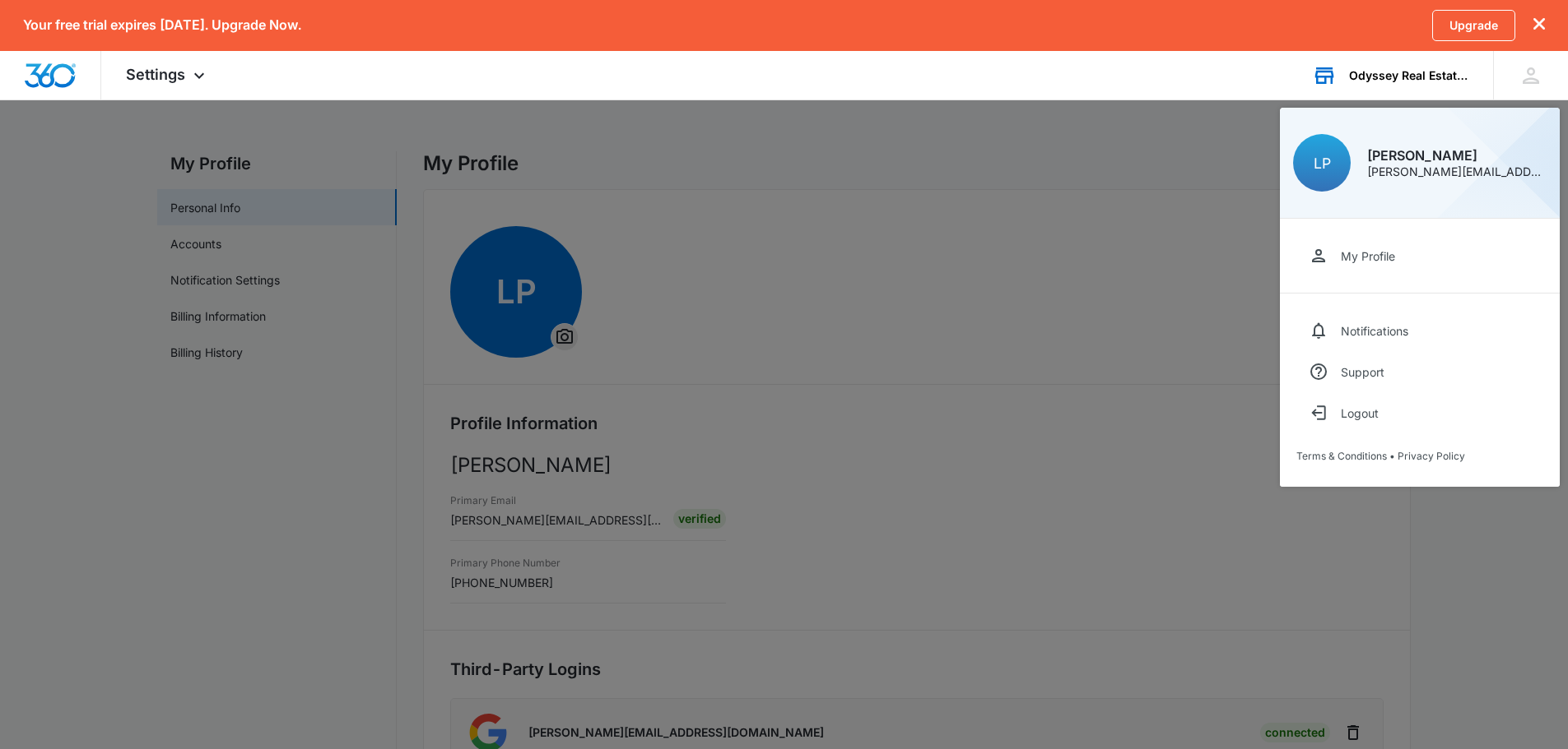
click at [1035, 159] on div at bounding box center [784, 374] width 1568 height 749
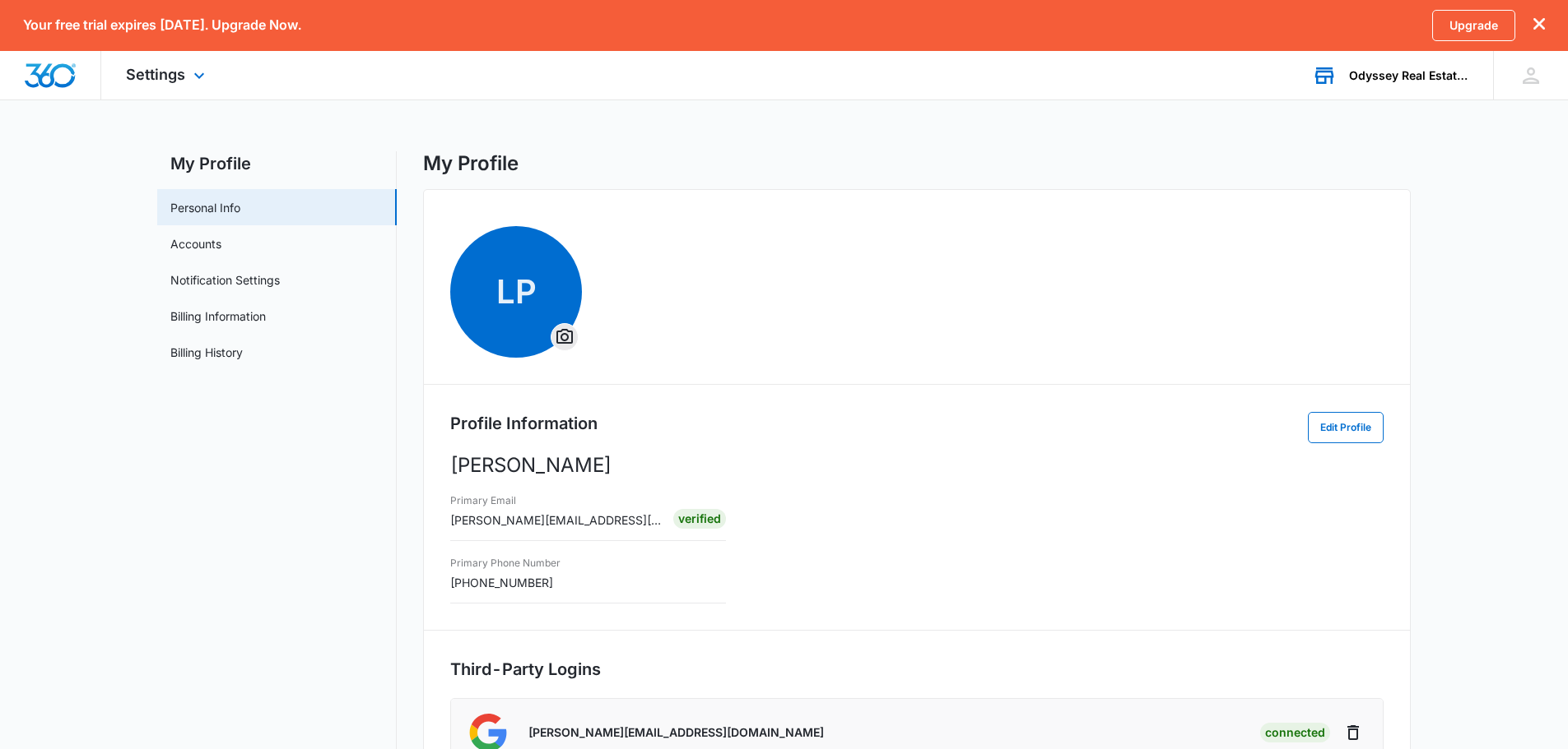
click at [57, 81] on img "Dashboard" at bounding box center [50, 76] width 53 height 25
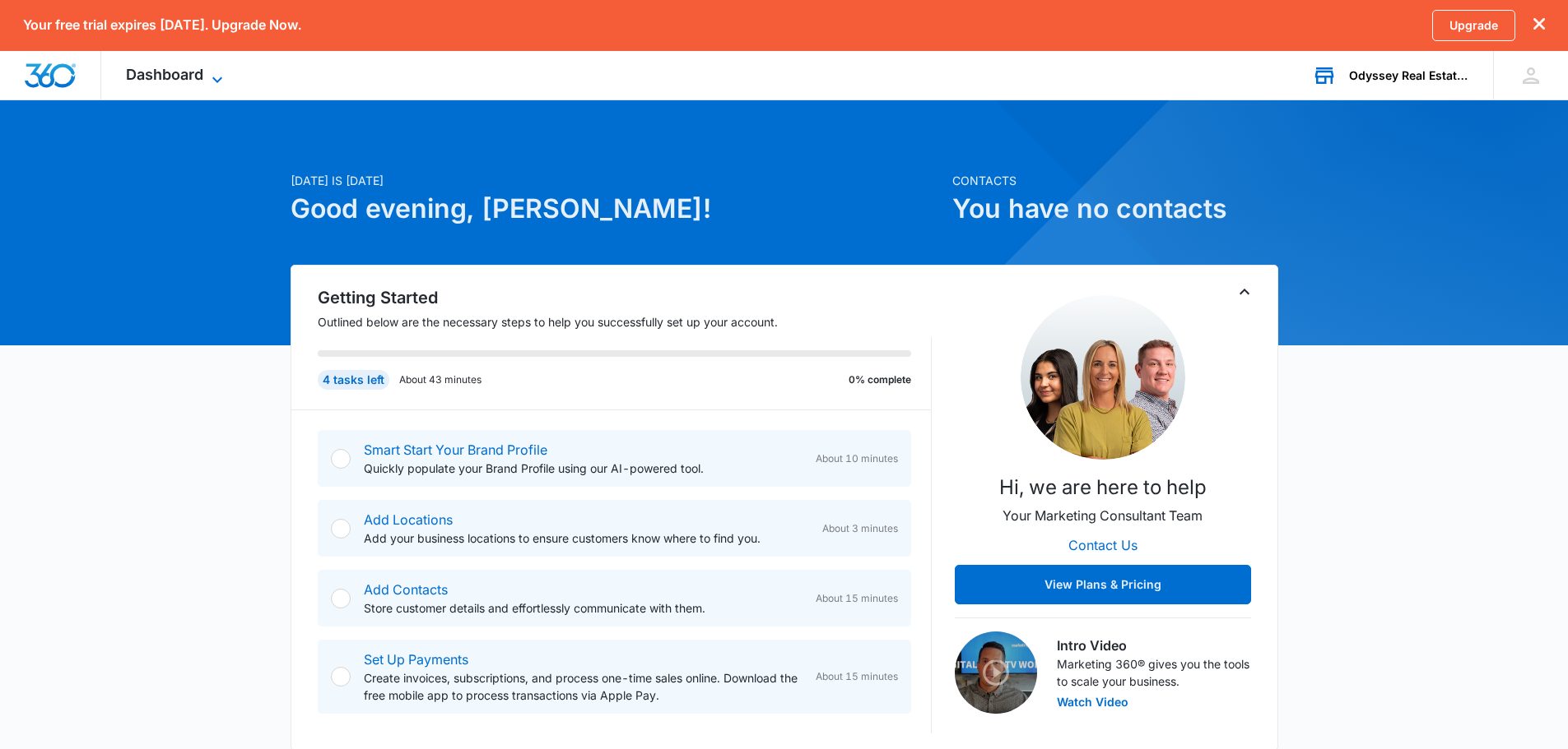
click at [159, 67] on span "Dashboard" at bounding box center [164, 74] width 77 height 17
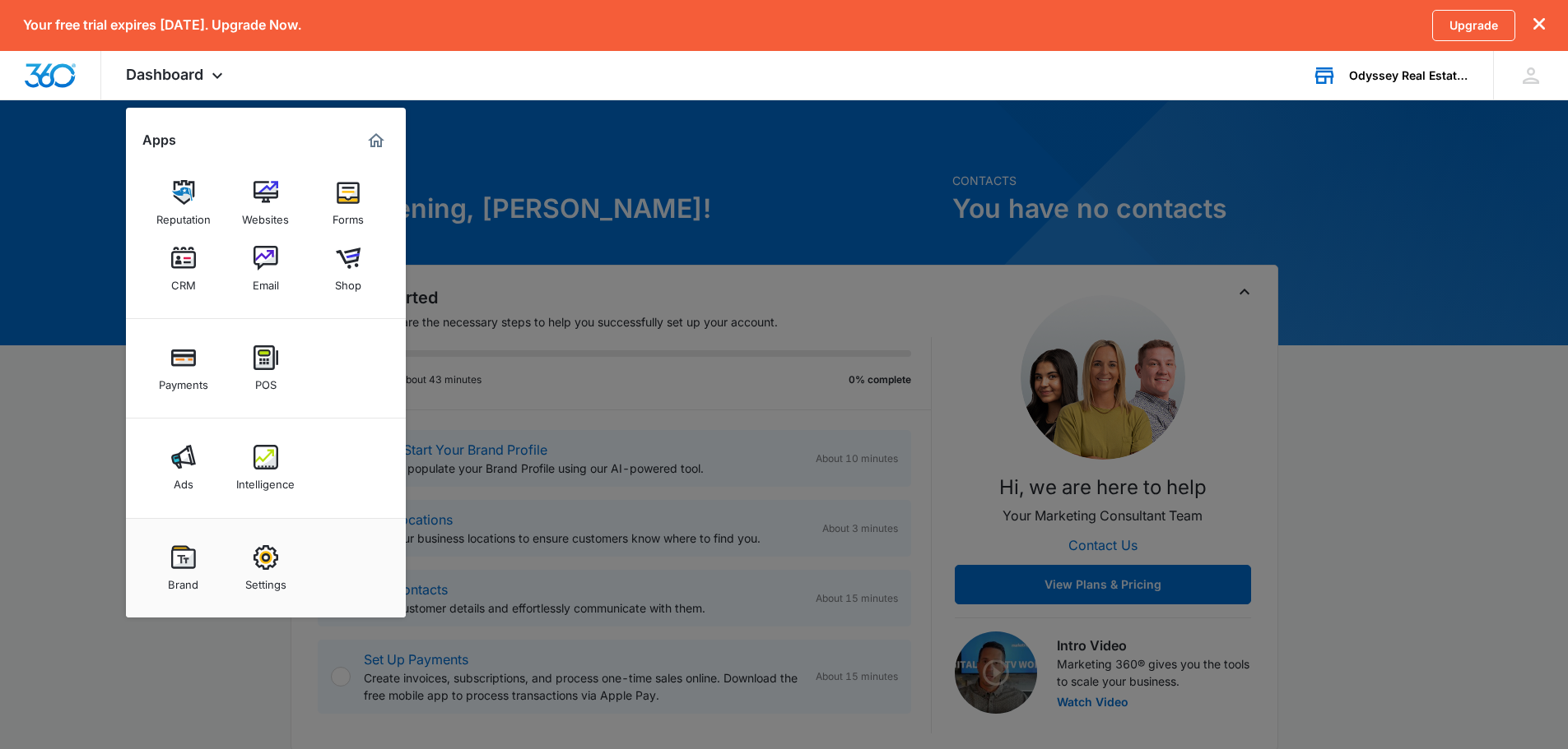
click at [671, 172] on div at bounding box center [784, 374] width 1568 height 749
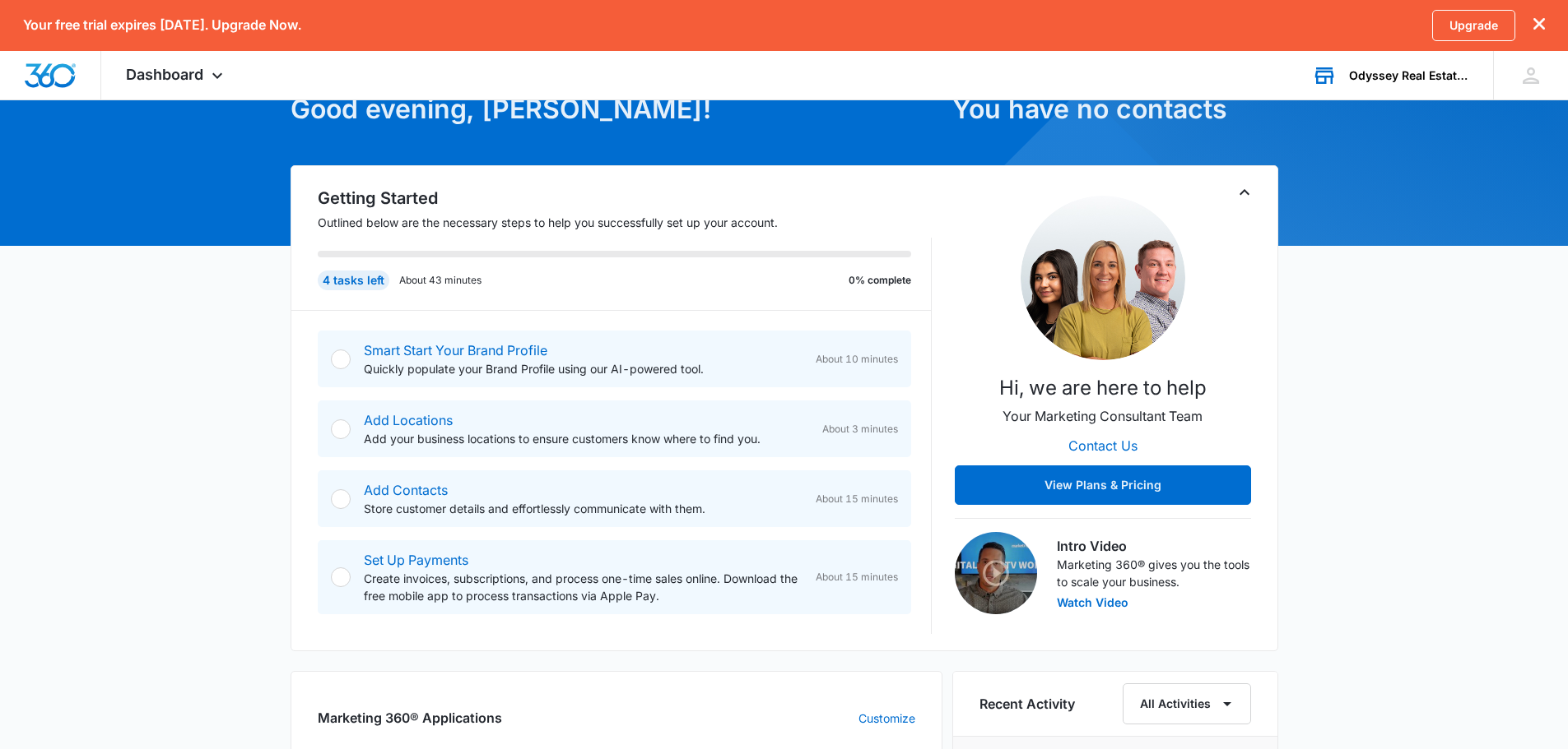
scroll to position [82, 0]
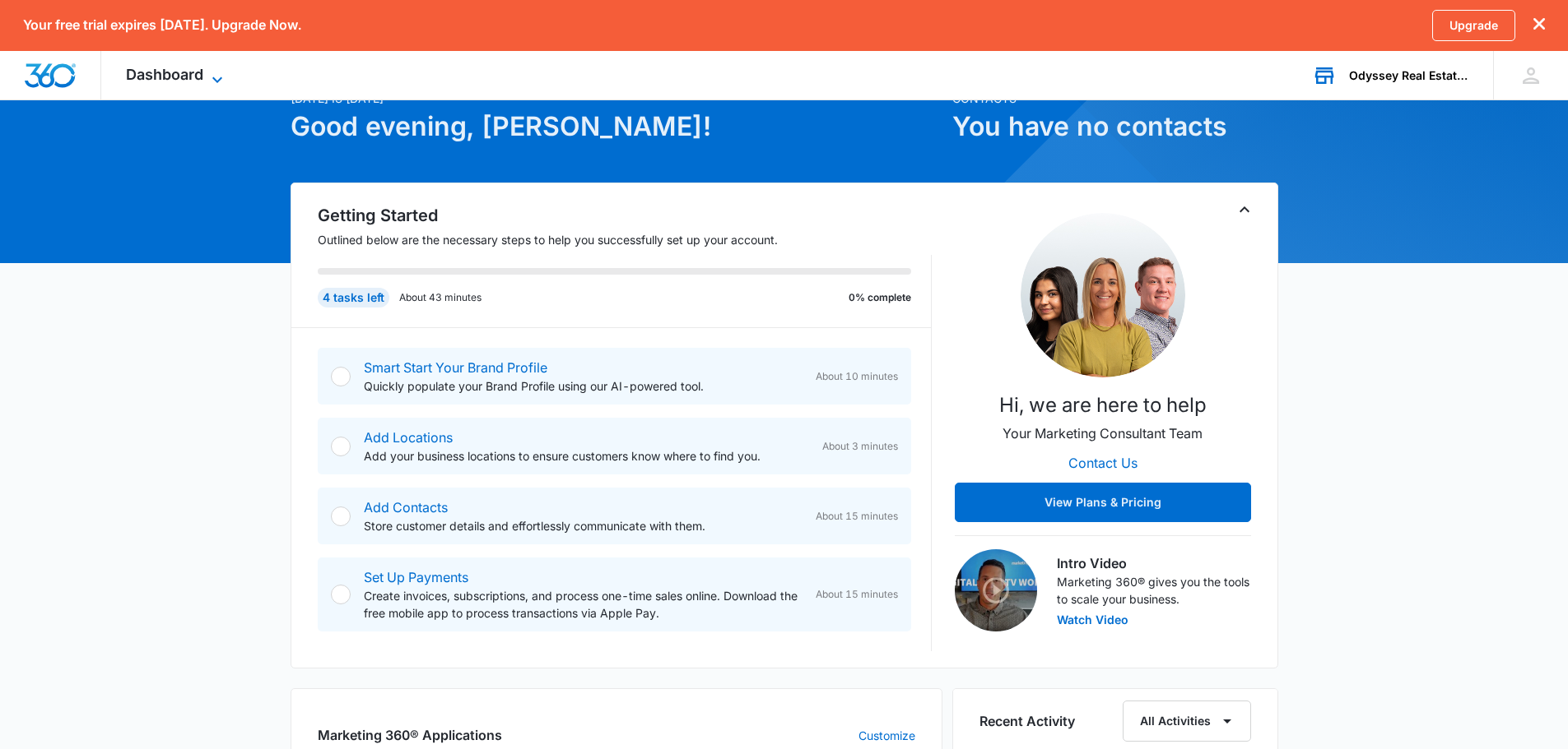
click at [143, 75] on span "Dashboard" at bounding box center [164, 74] width 77 height 17
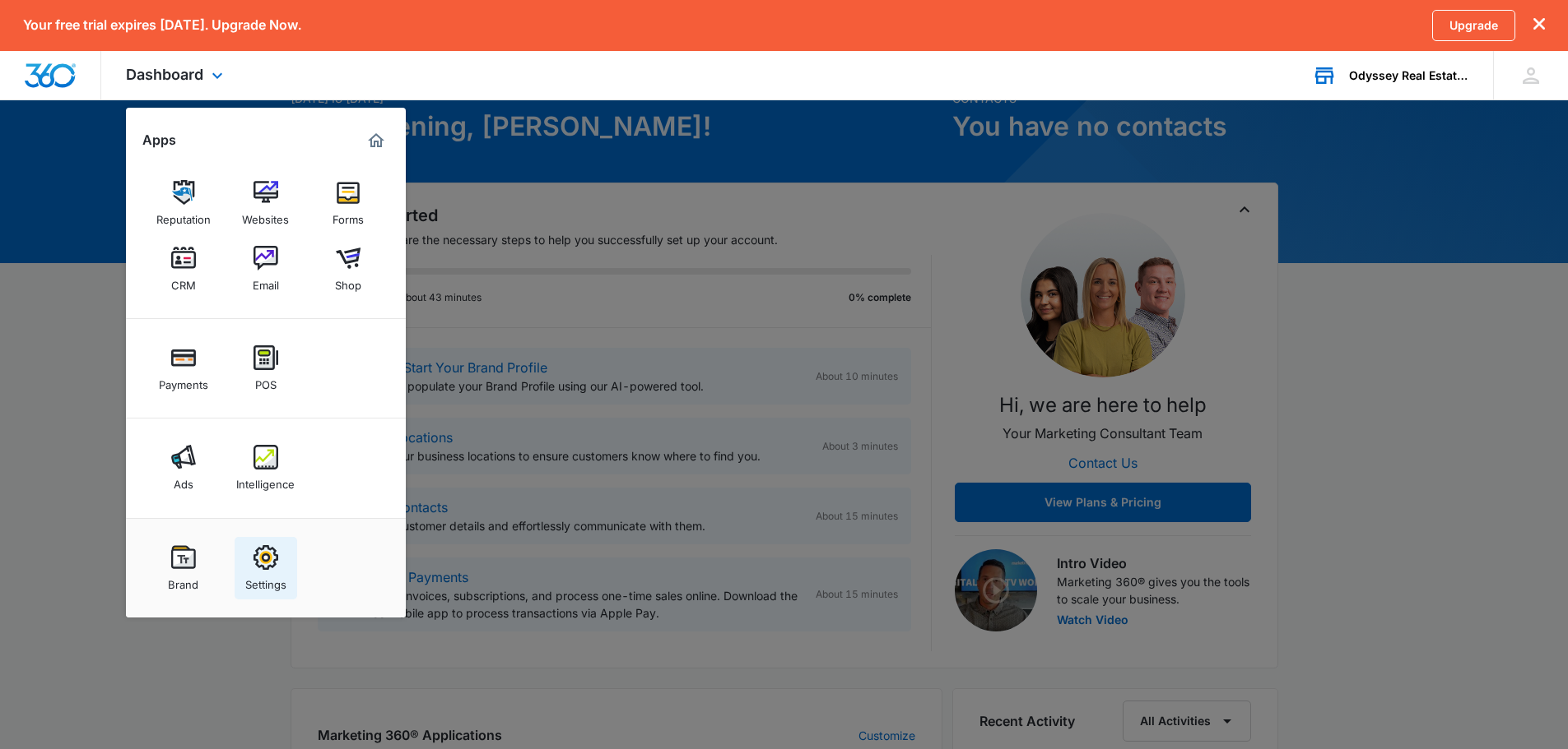
click at [264, 557] on img at bounding box center [265, 557] width 25 height 25
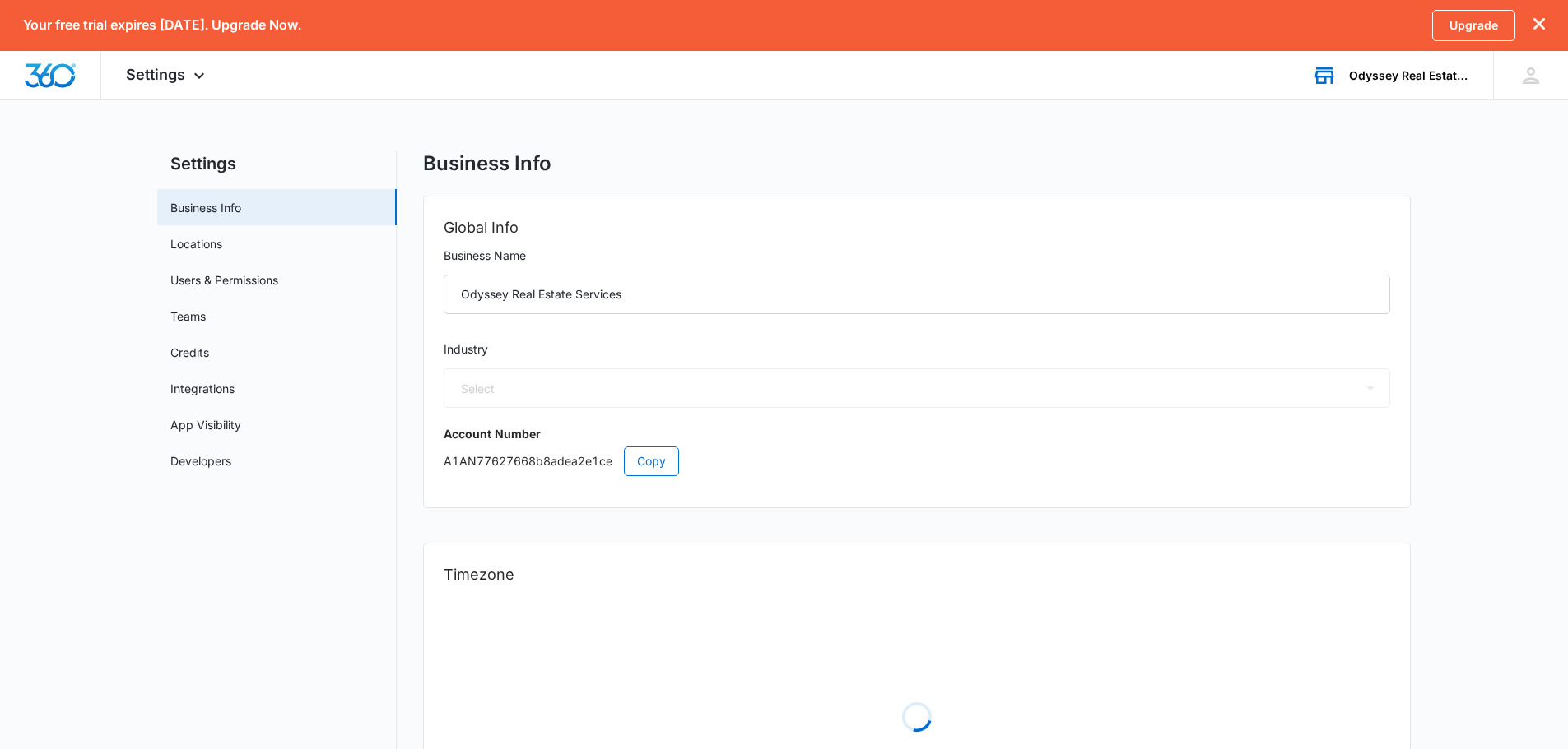
select select "35"
select select "US"
select select "America/New_York"
click at [205, 246] on link "Locations" at bounding box center [196, 243] width 52 height 17
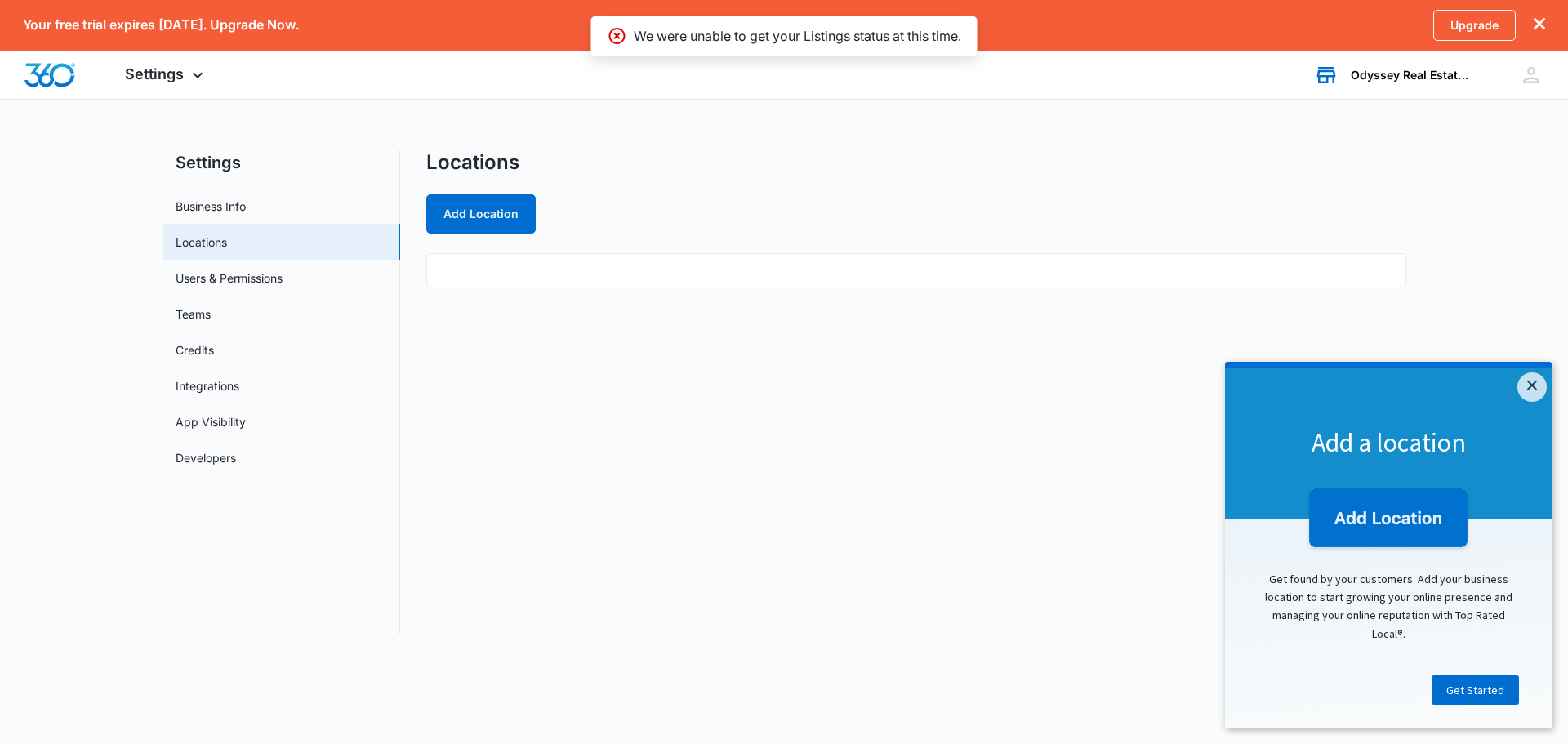
click at [1373, 513] on img at bounding box center [1388, 521] width 166 height 67
click at [1494, 692] on link "Get Started" at bounding box center [1475, 690] width 88 height 30
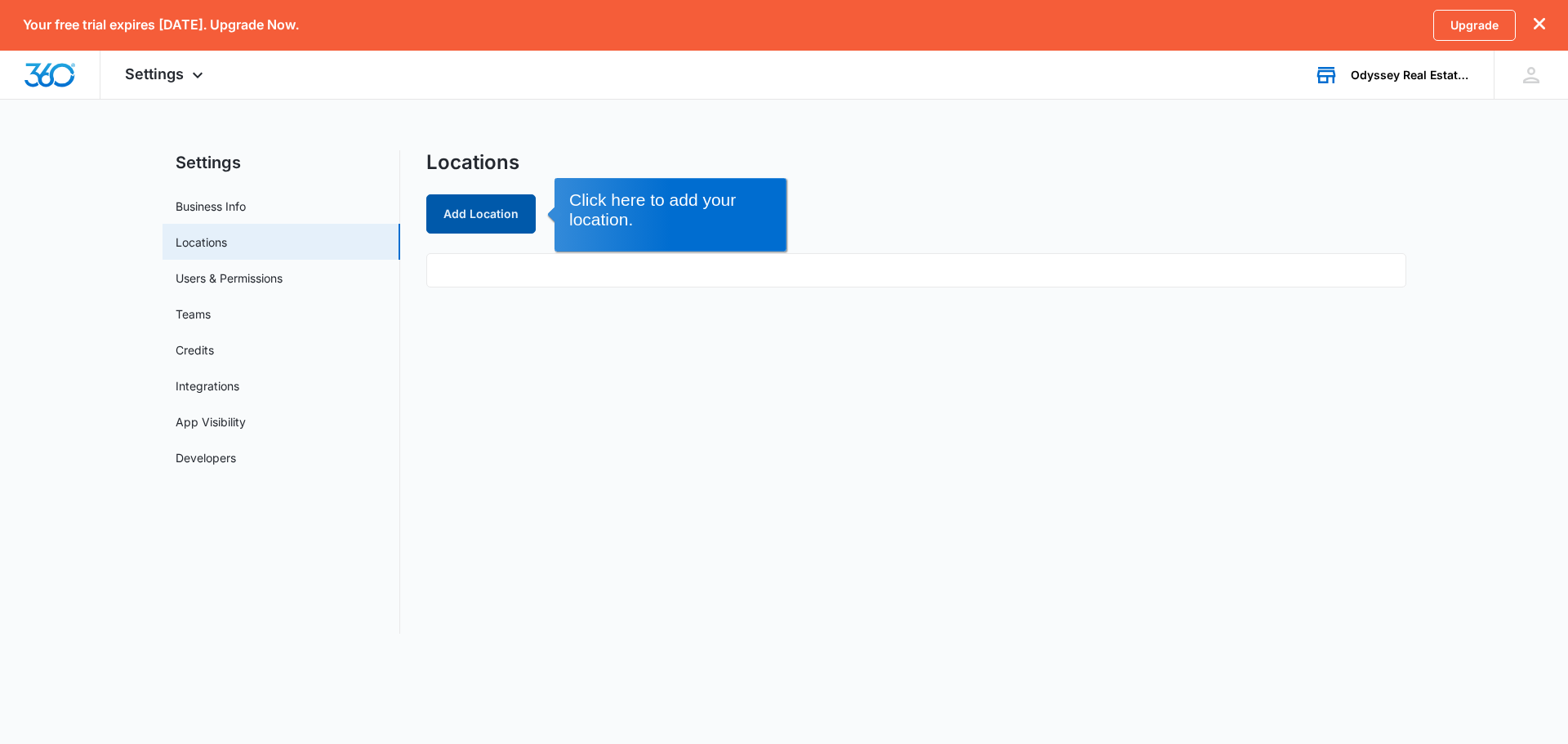
click at [502, 211] on button "Add Location" at bounding box center [481, 213] width 109 height 39
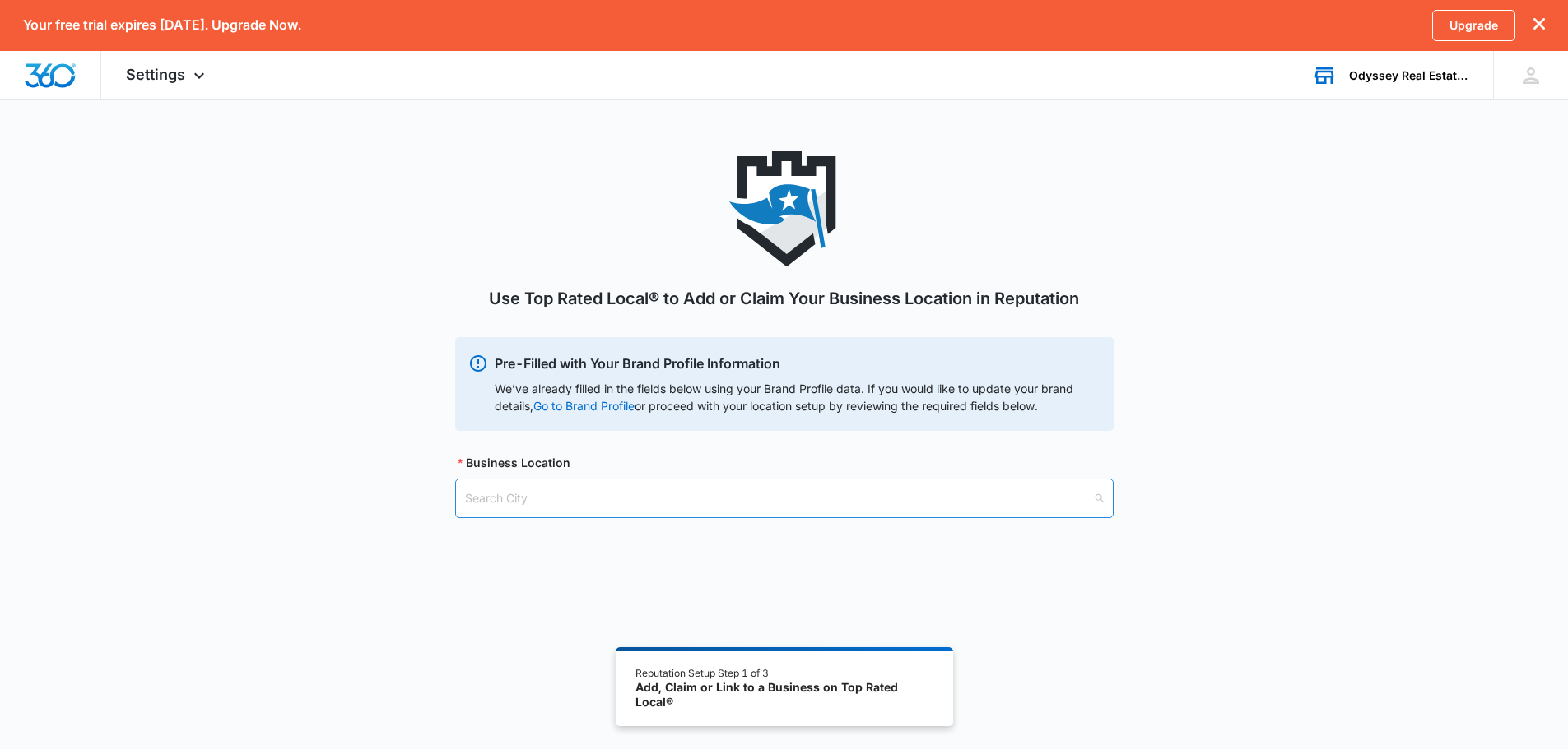
click at [553, 500] on input "search" at bounding box center [779, 499] width 627 height 38
click at [154, 76] on span "Settings" at bounding box center [155, 74] width 59 height 17
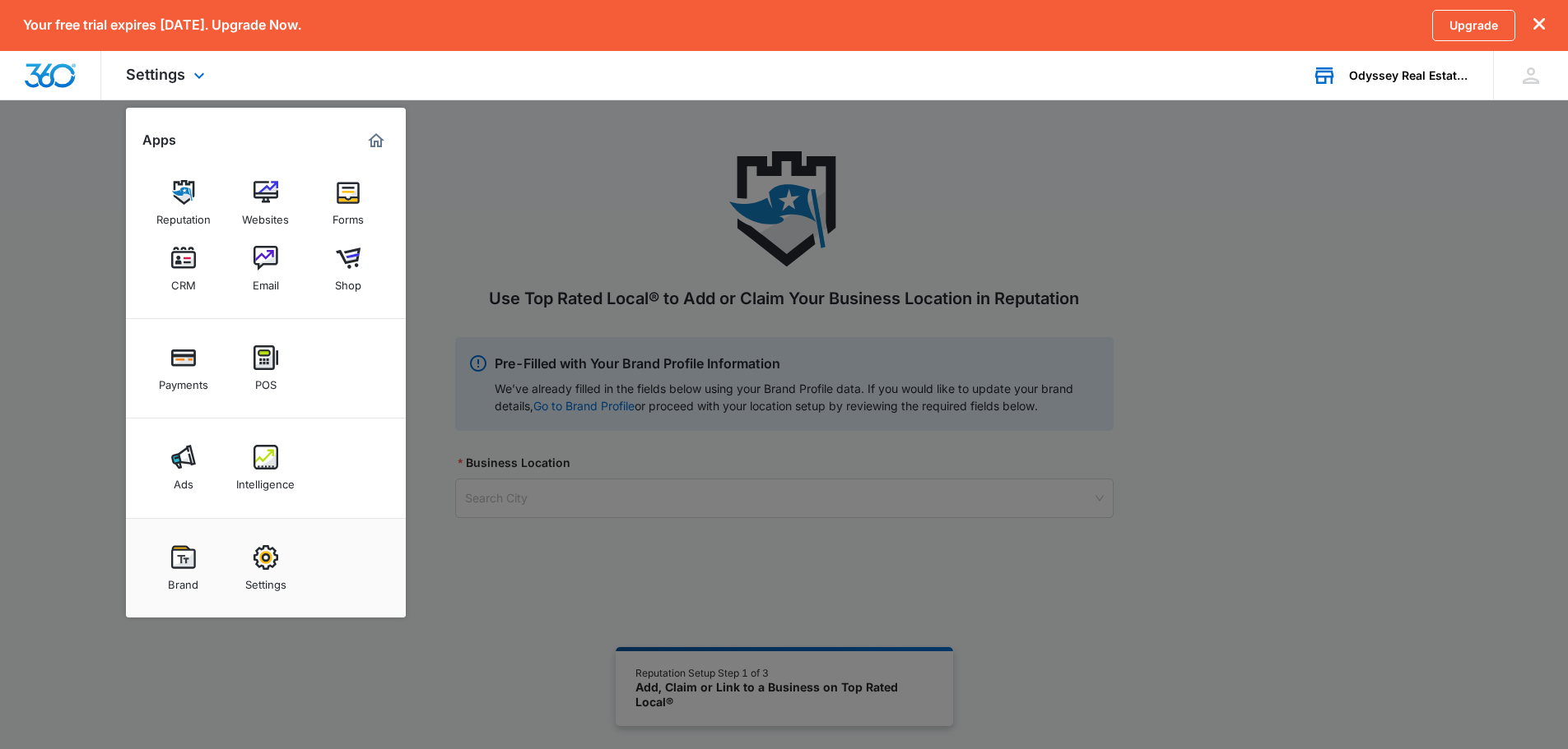
click at [379, 135] on img "Marketing 360® Dashboard" at bounding box center [376, 141] width 20 height 20
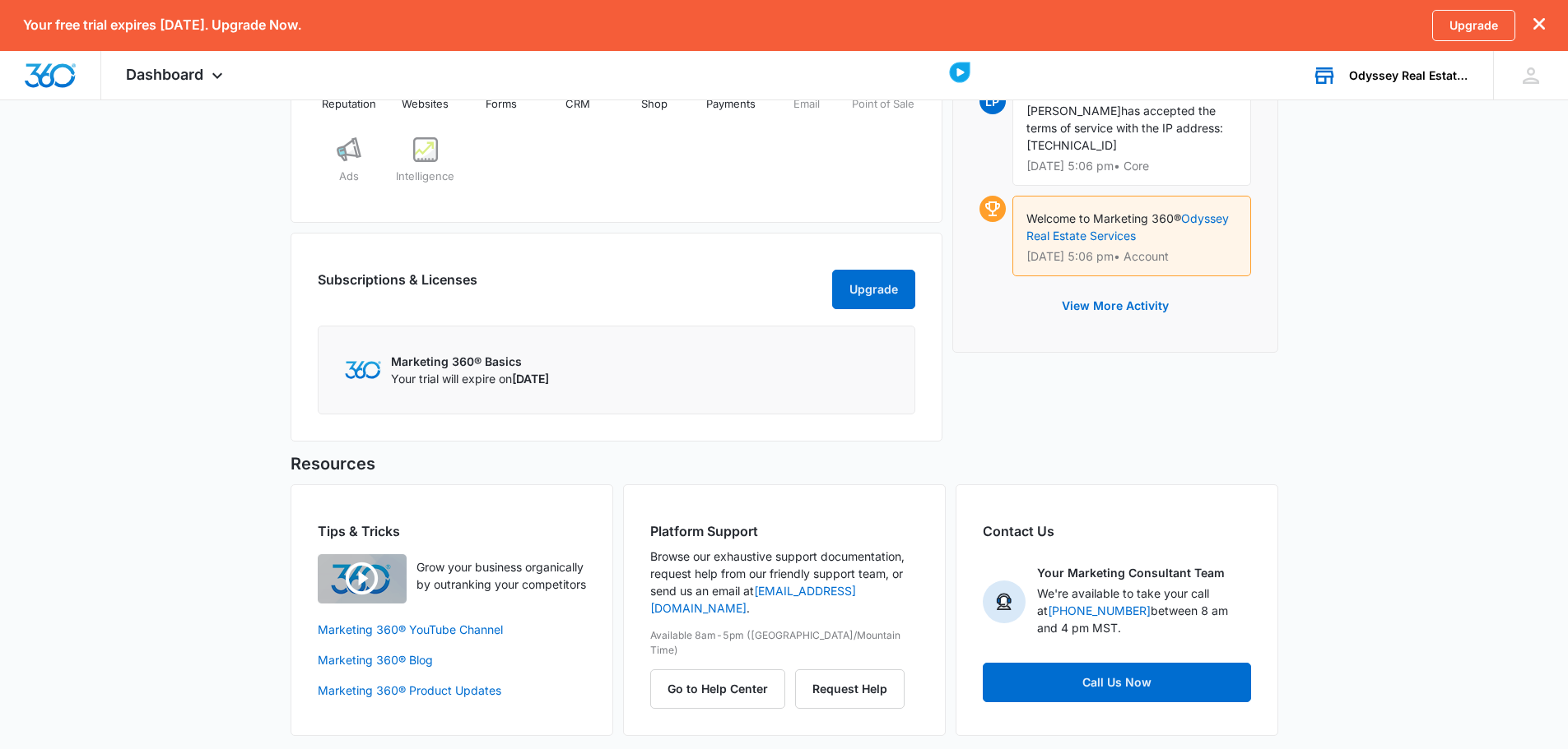
scroll to position [812, 0]
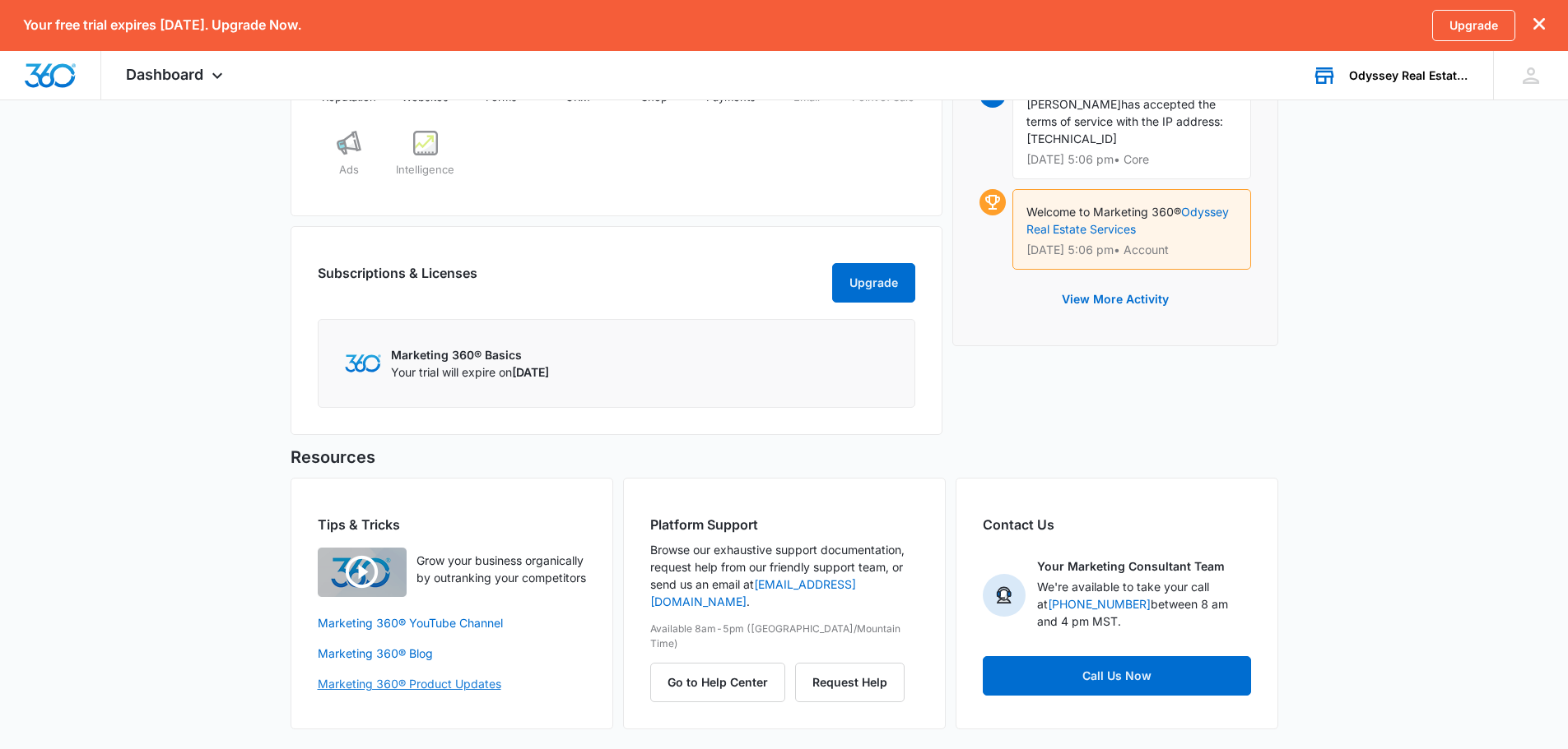
click at [466, 693] on link "Marketing 360® Product Updates" at bounding box center [452, 683] width 269 height 17
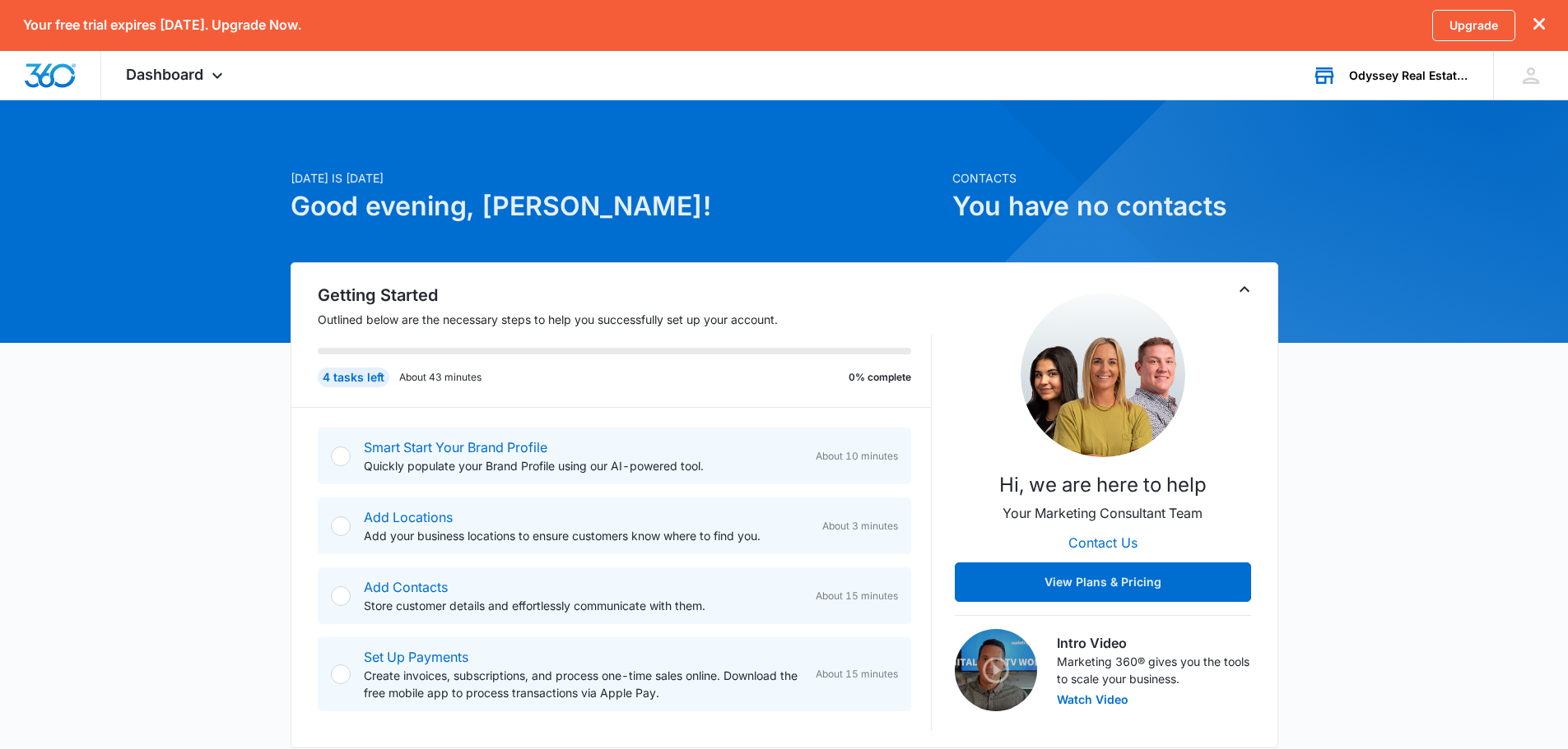
scroll to position [0, 0]
